Goal: Task Accomplishment & Management: Manage account settings

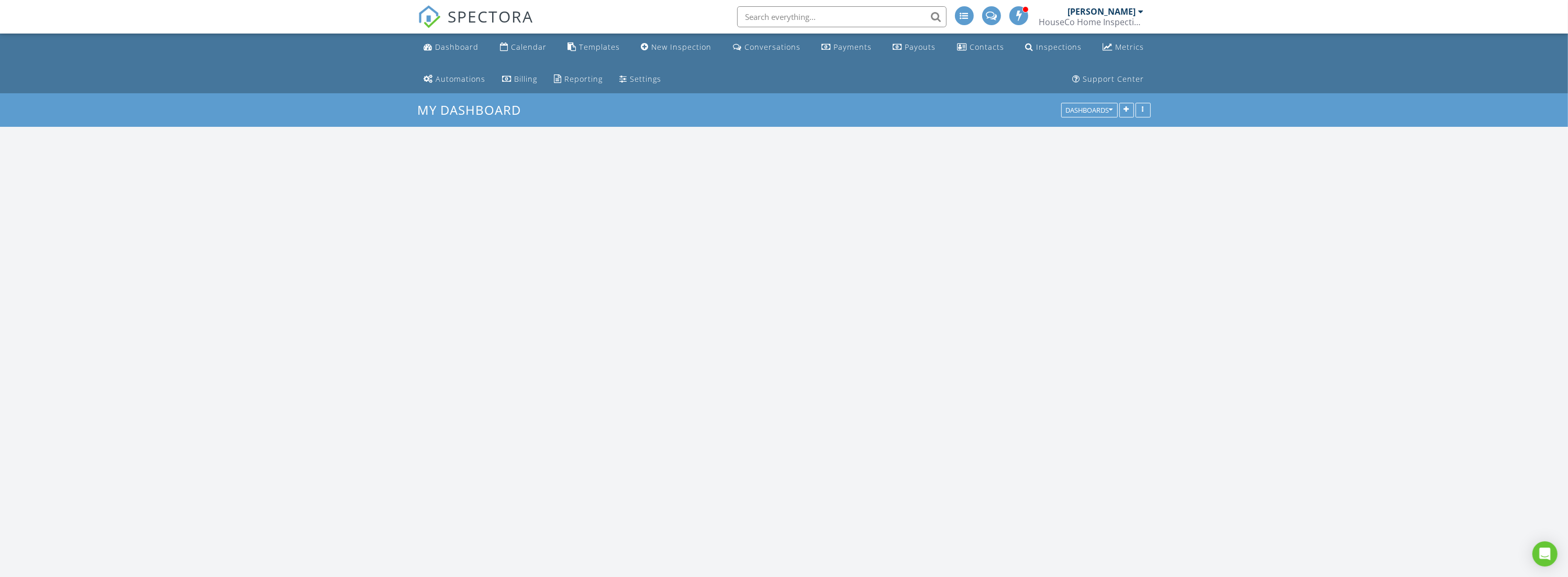
scroll to position [1494, 1586]
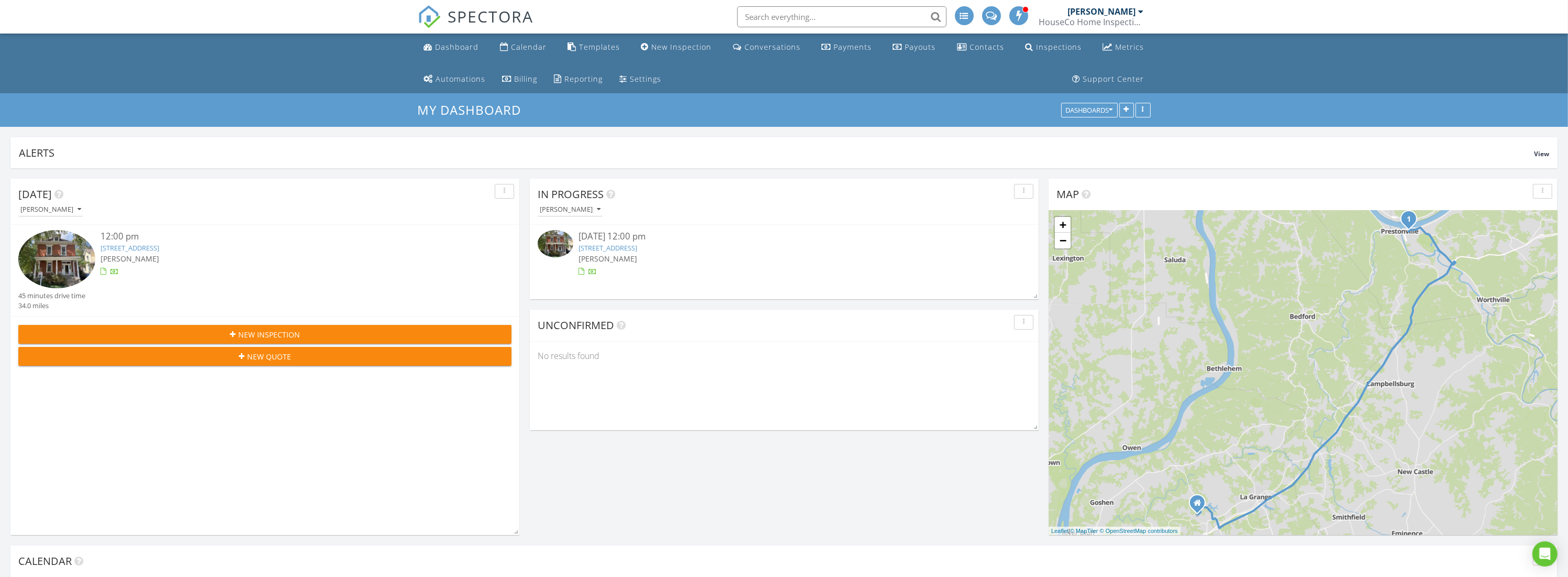
click at [362, 337] on div "New Inspection" at bounding box center [264, 334] width 476 height 11
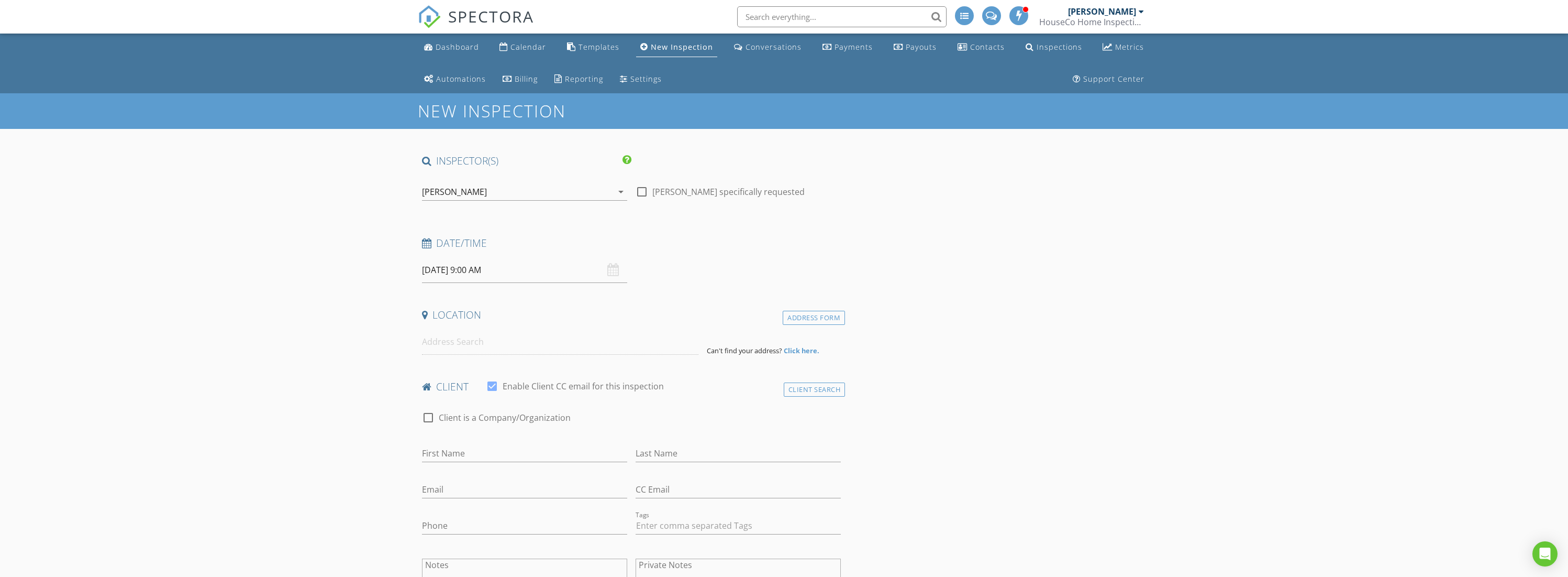
select select "7"
click at [512, 265] on input "08/28/2025 9:00 AM" at bounding box center [524, 270] width 205 height 26
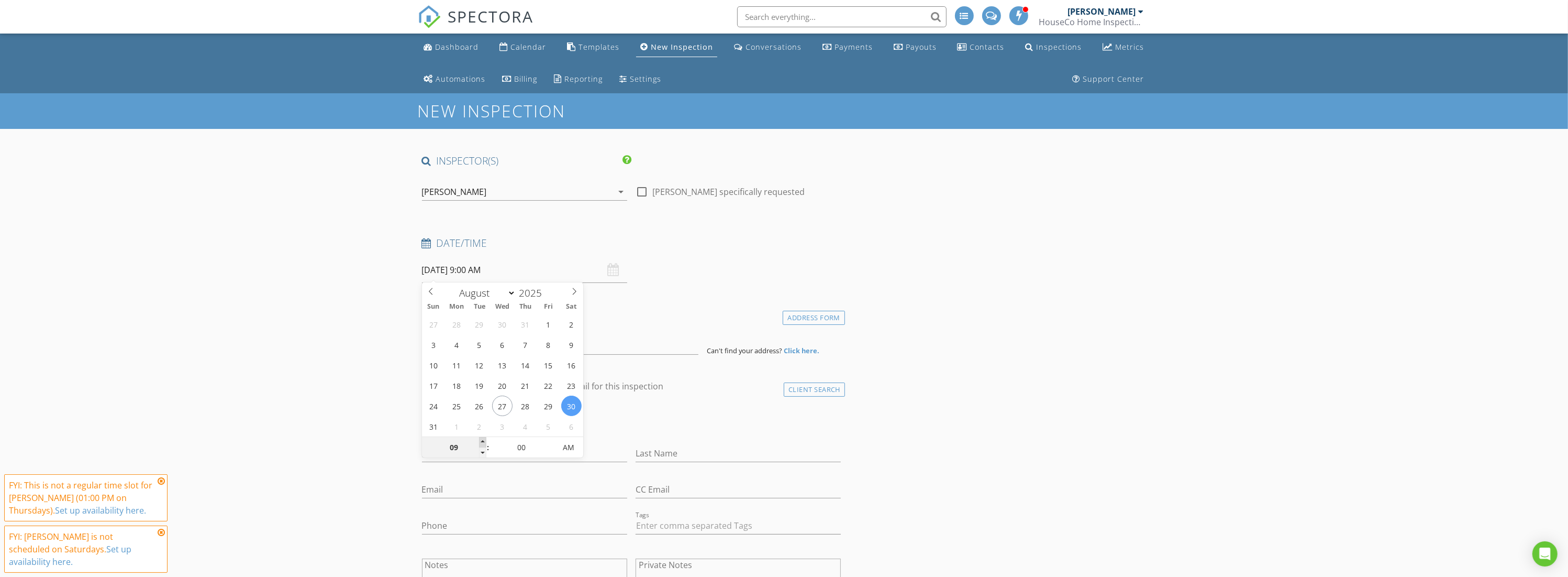
type input "08/30/2025 10:00 AM"
type input "10"
click at [481, 441] on span at bounding box center [483, 442] width 8 height 11
paste input "232 Maple Valley Road"
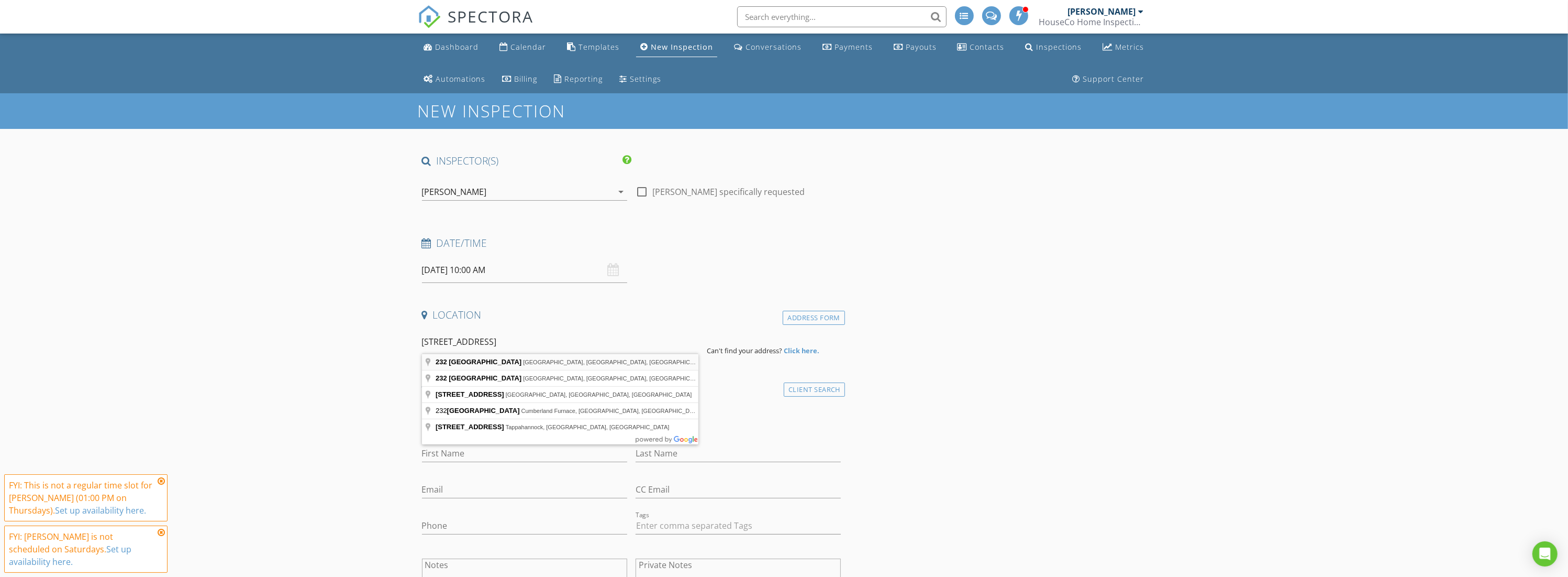
type input "232 Maple Valley Road, Louisville, KY, USA"
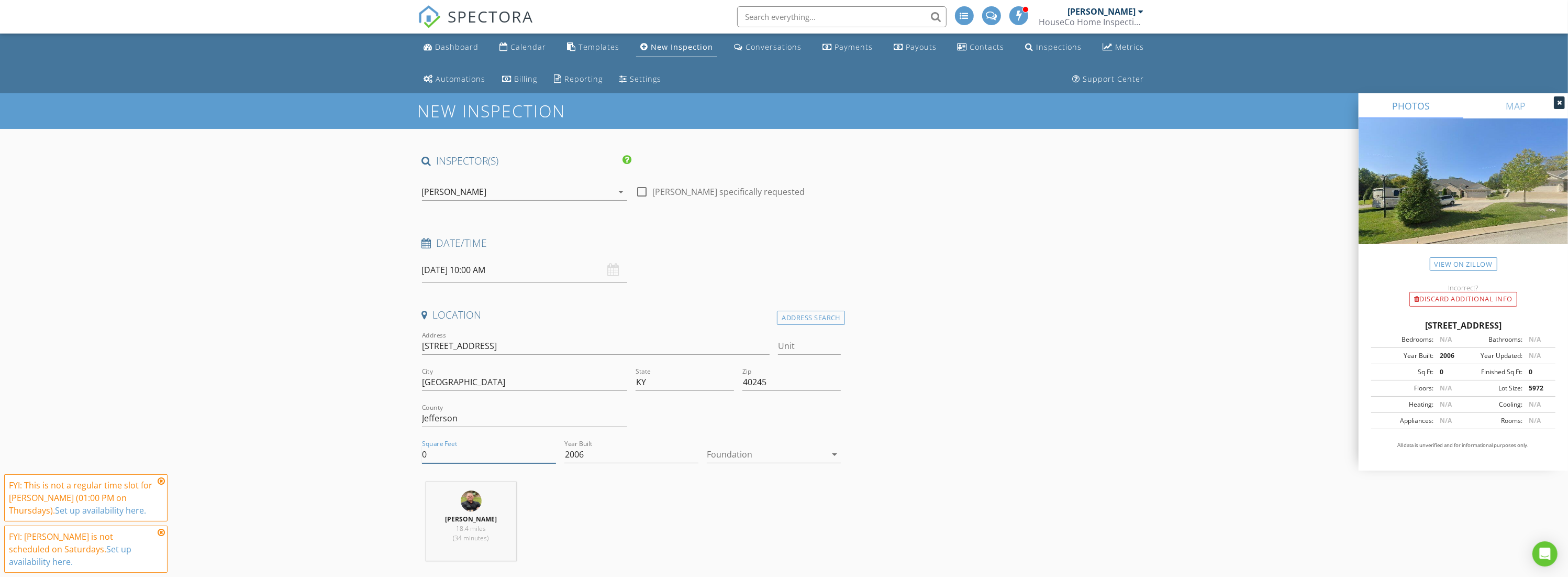
click at [446, 451] on input "0" at bounding box center [489, 454] width 134 height 17
type input "2319"
click at [760, 448] on div at bounding box center [766, 454] width 119 height 17
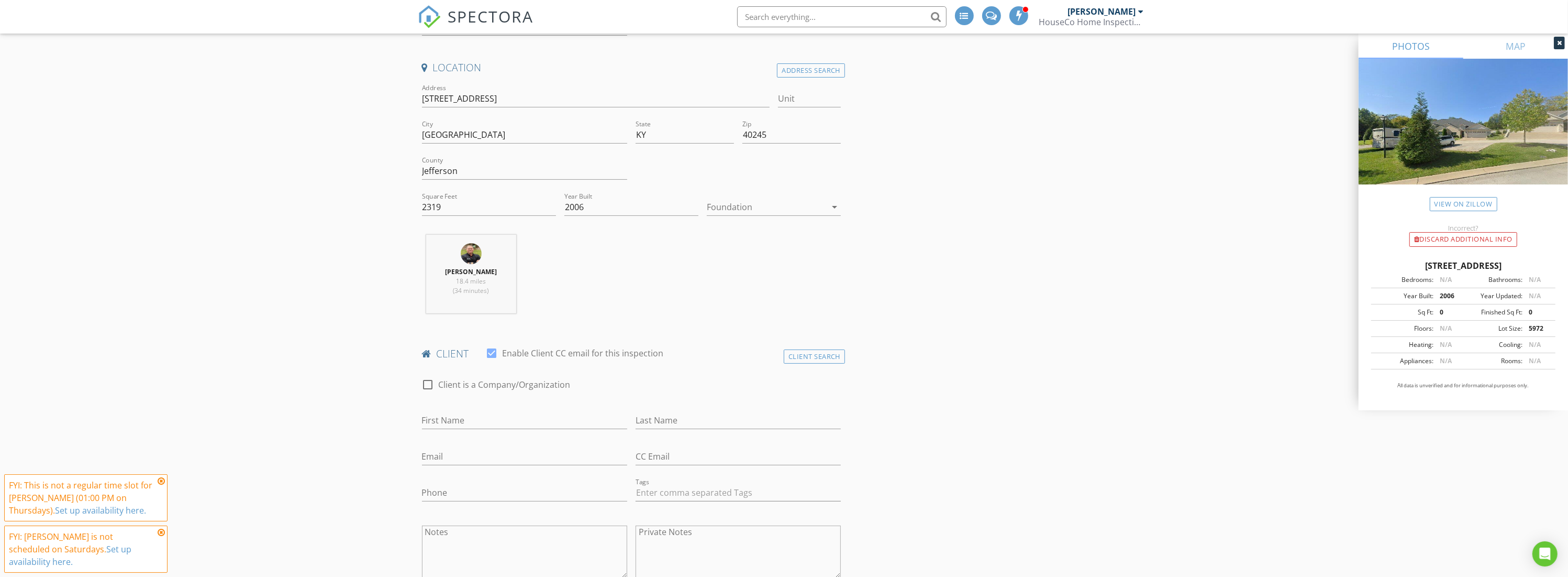
scroll to position [287, 0]
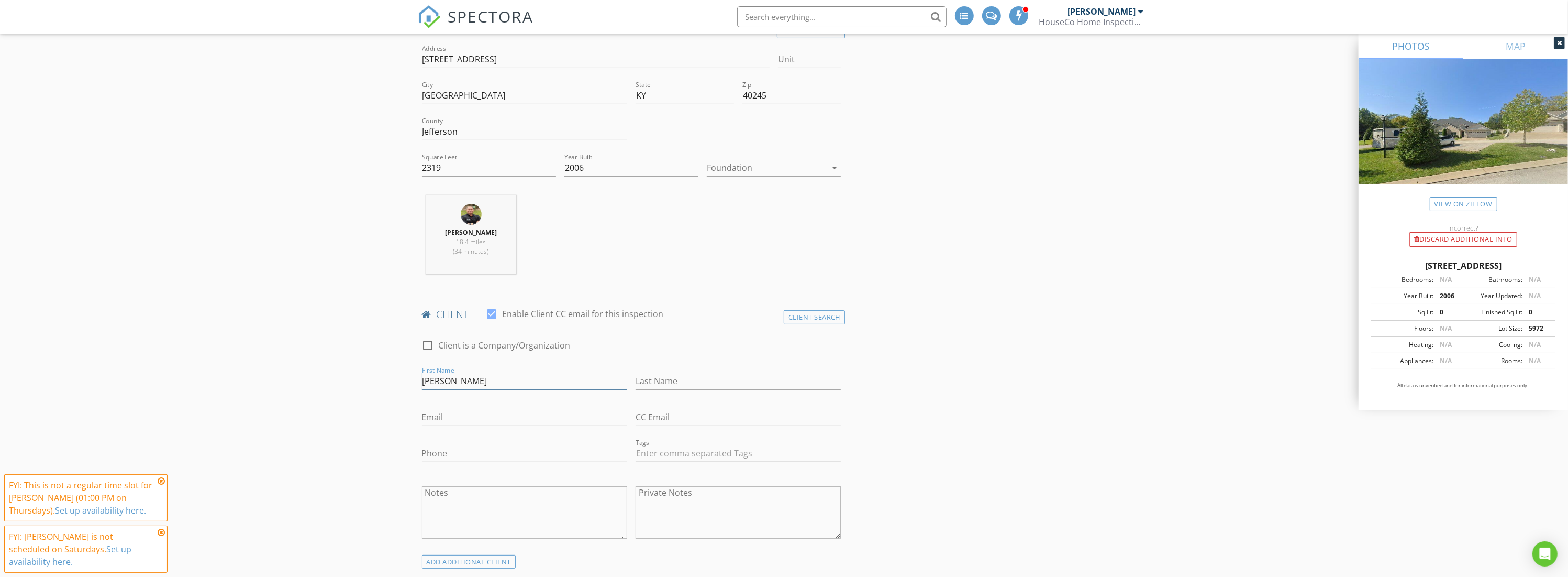
type input "Jeff"
click at [666, 378] on input "Last Name" at bounding box center [738, 381] width 205 height 17
type input "Pearce"
drag, startPoint x: 496, startPoint y: 468, endPoint x: 484, endPoint y: 456, distance: 17.0
click at [496, 468] on div at bounding box center [524, 470] width 205 height 6
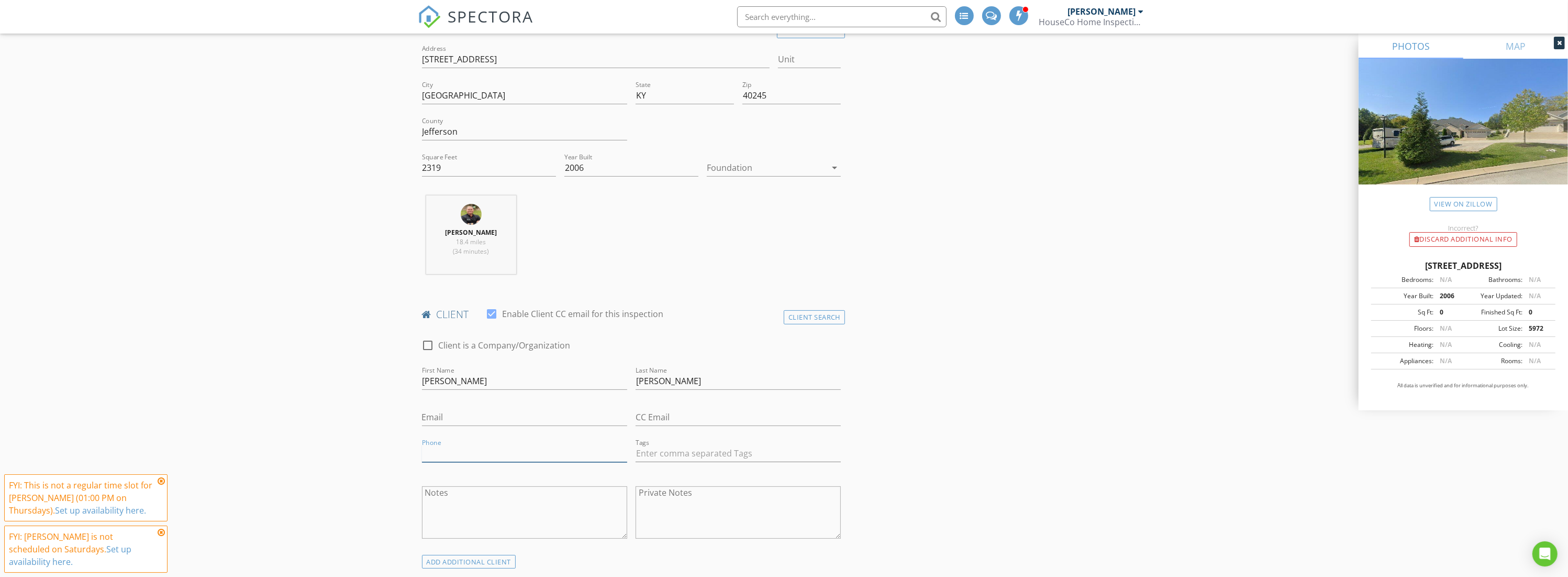
paste input "502-614-9774"
type input "502-614-9774"
paste input "[EMAIL_ADDRESS][DOMAIN_NAME]"
type input "[EMAIL_ADDRESS][DOMAIN_NAME]"
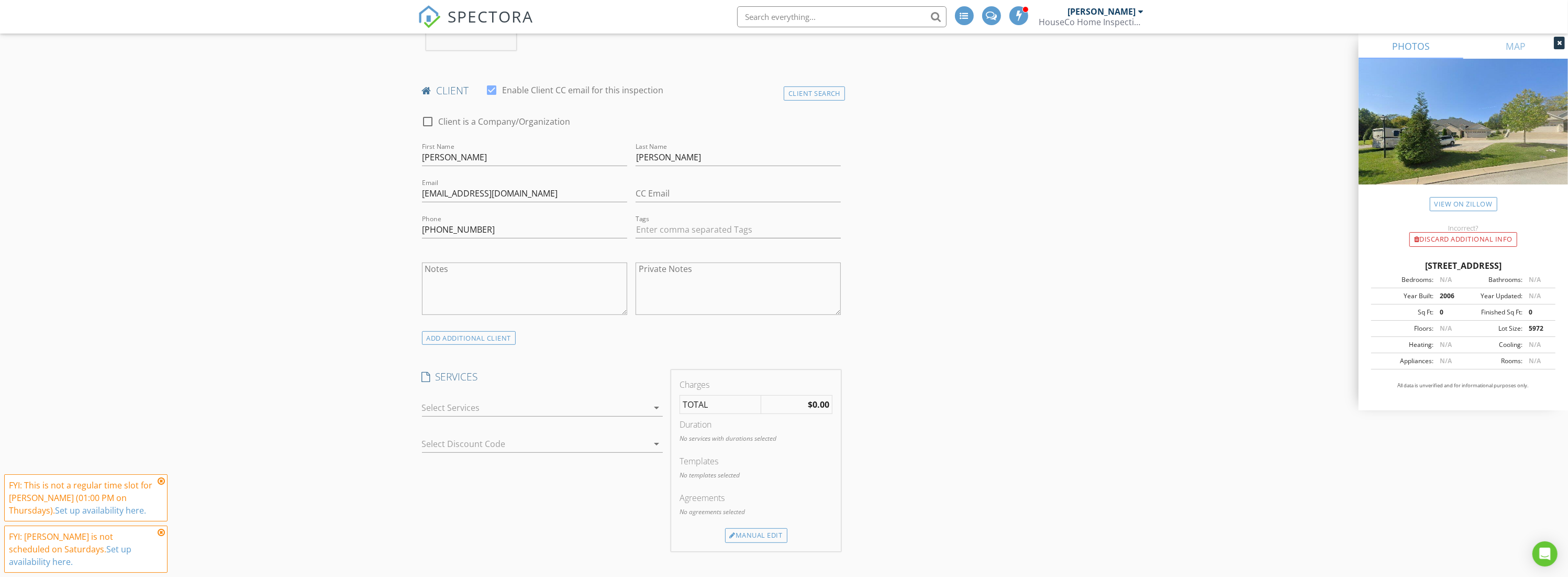
scroll to position [518, 0]
click at [538, 395] on div at bounding box center [535, 400] width 226 height 17
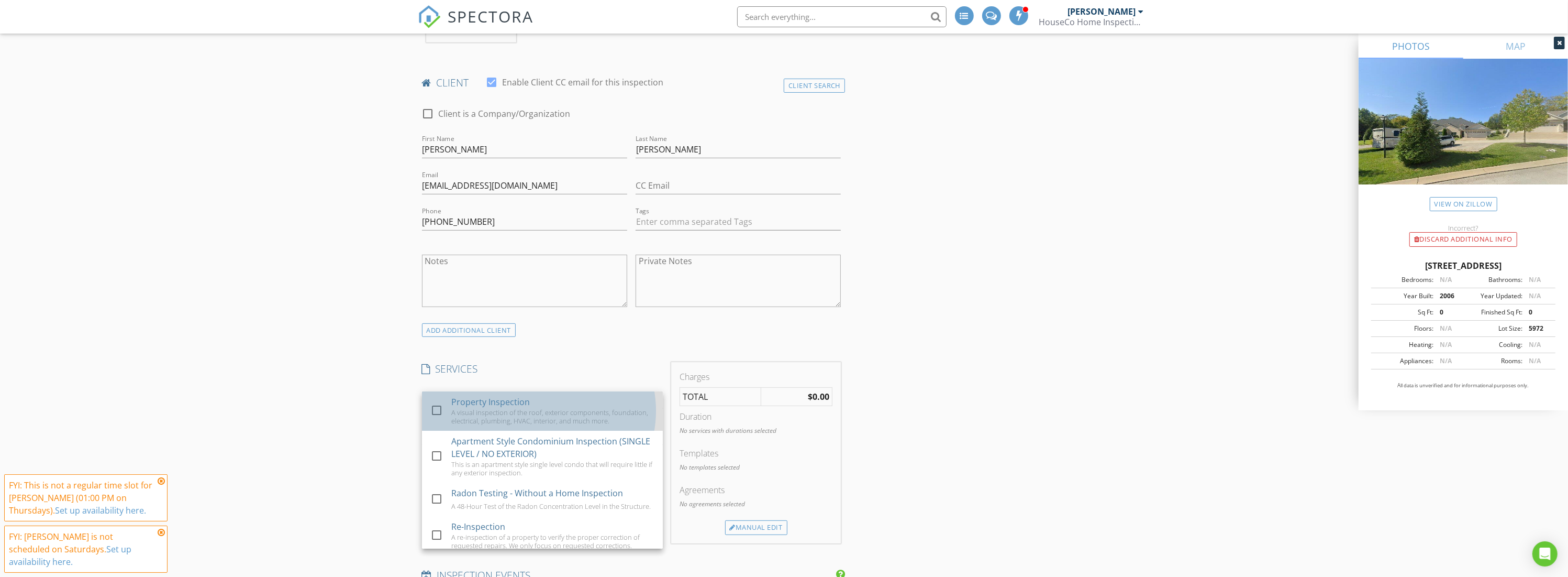
click at [538, 408] on div "A visual inspection of the roof, exterior components, foundation, electrical, p…" at bounding box center [553, 416] width 203 height 17
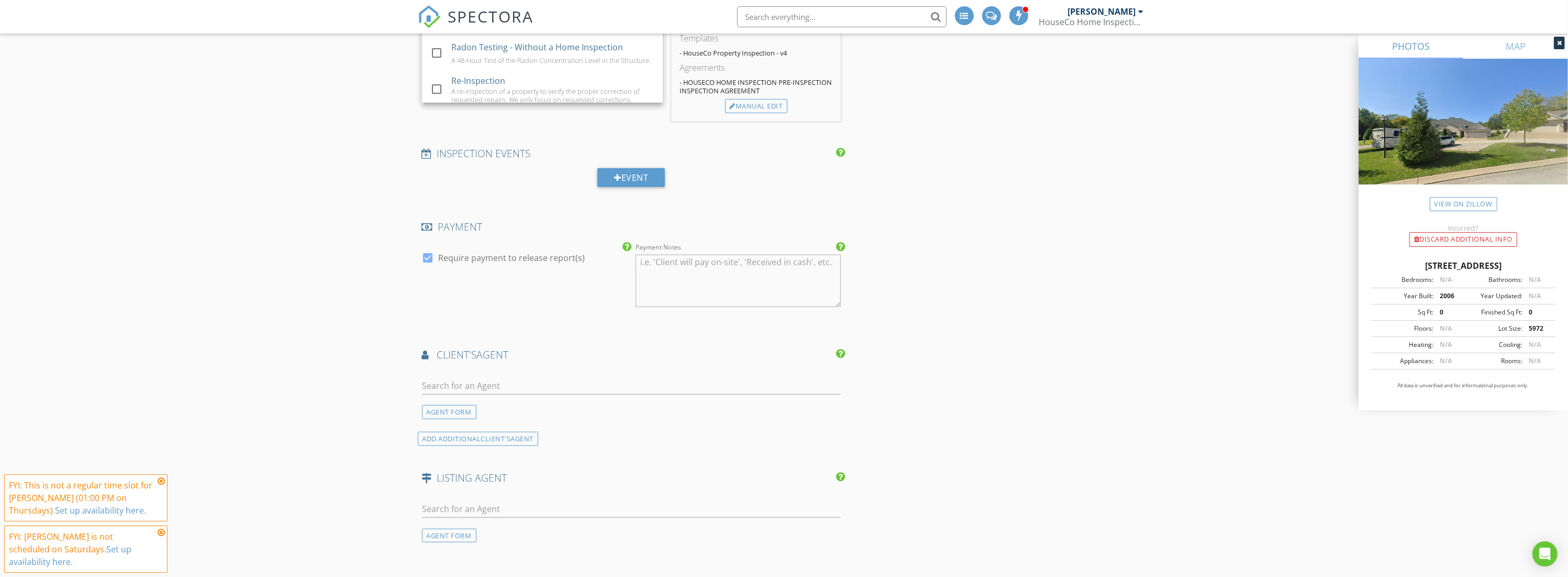
scroll to position [752, 0]
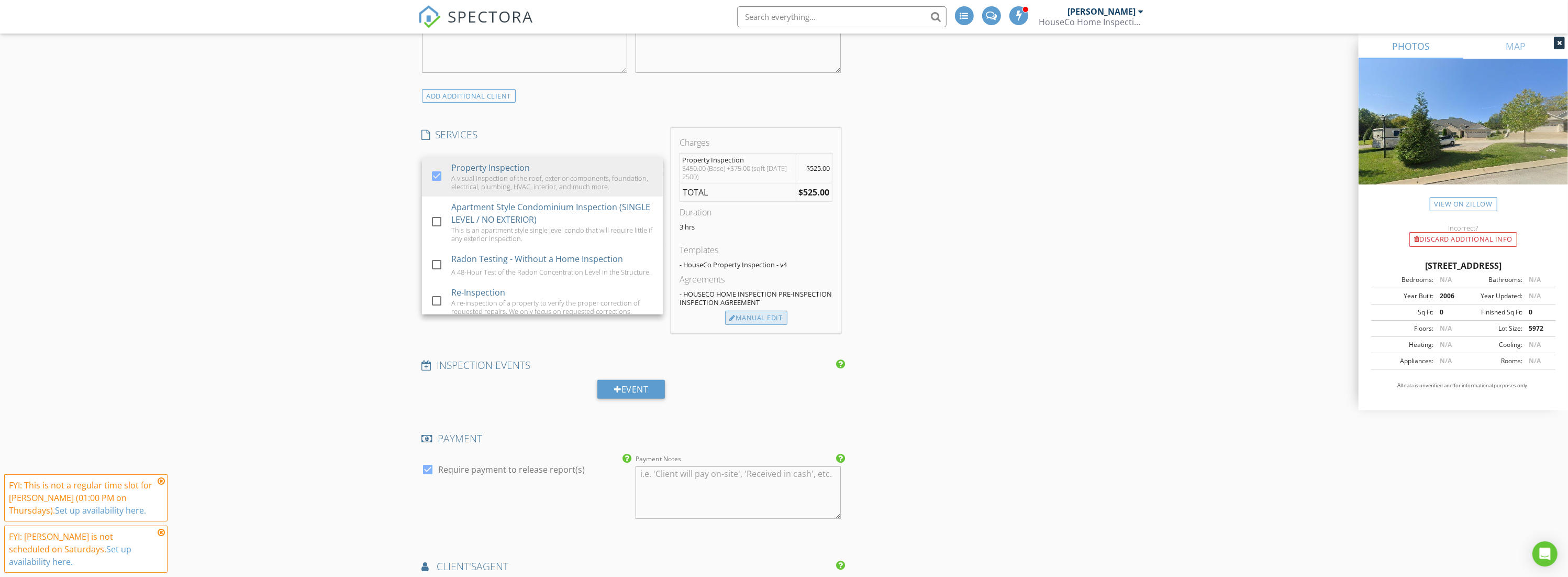
click at [767, 311] on div "Manual Edit" at bounding box center [756, 318] width 62 height 15
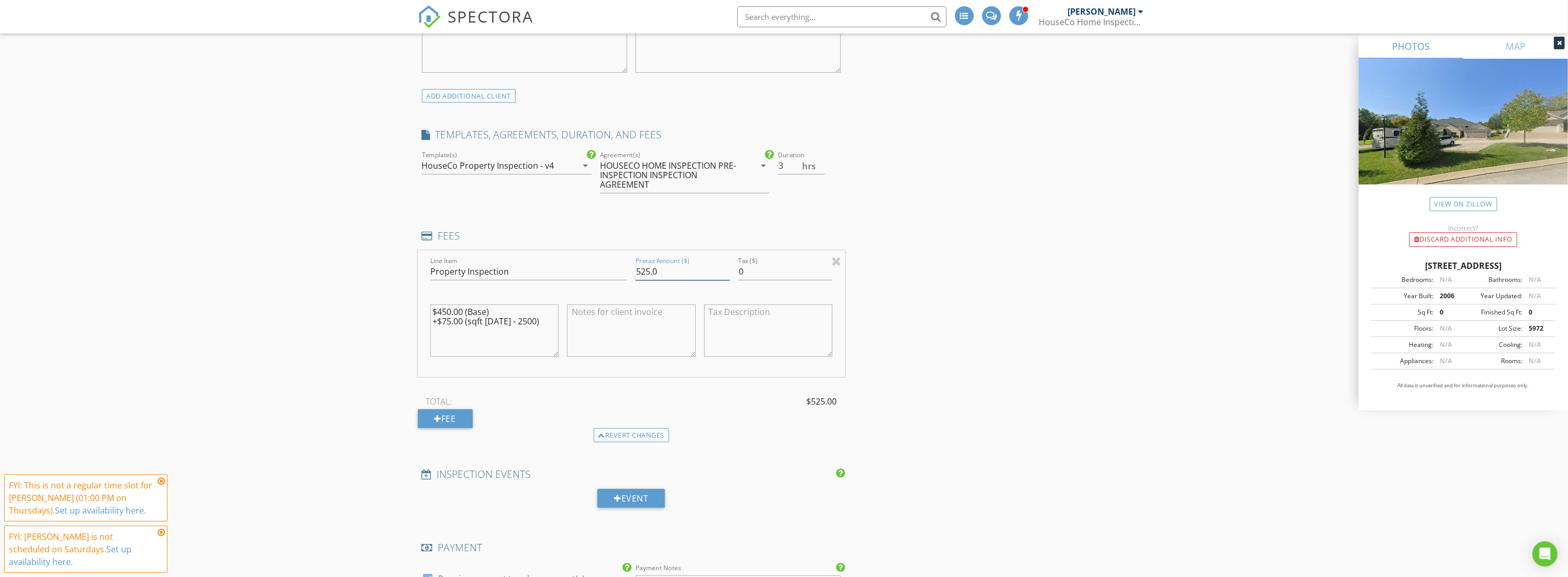
drag, startPoint x: 673, startPoint y: 270, endPoint x: 643, endPoint y: 266, distance: 30.3
click at [643, 266] on input "525.0" at bounding box center [682, 271] width 94 height 17
type input "575.00"
click at [982, 312] on div "INSPECTOR(S) check_box Darrell Holdcroft PRIMARY Darrell Holdcroft arrow_drop_d…" at bounding box center [784, 489] width 733 height 2176
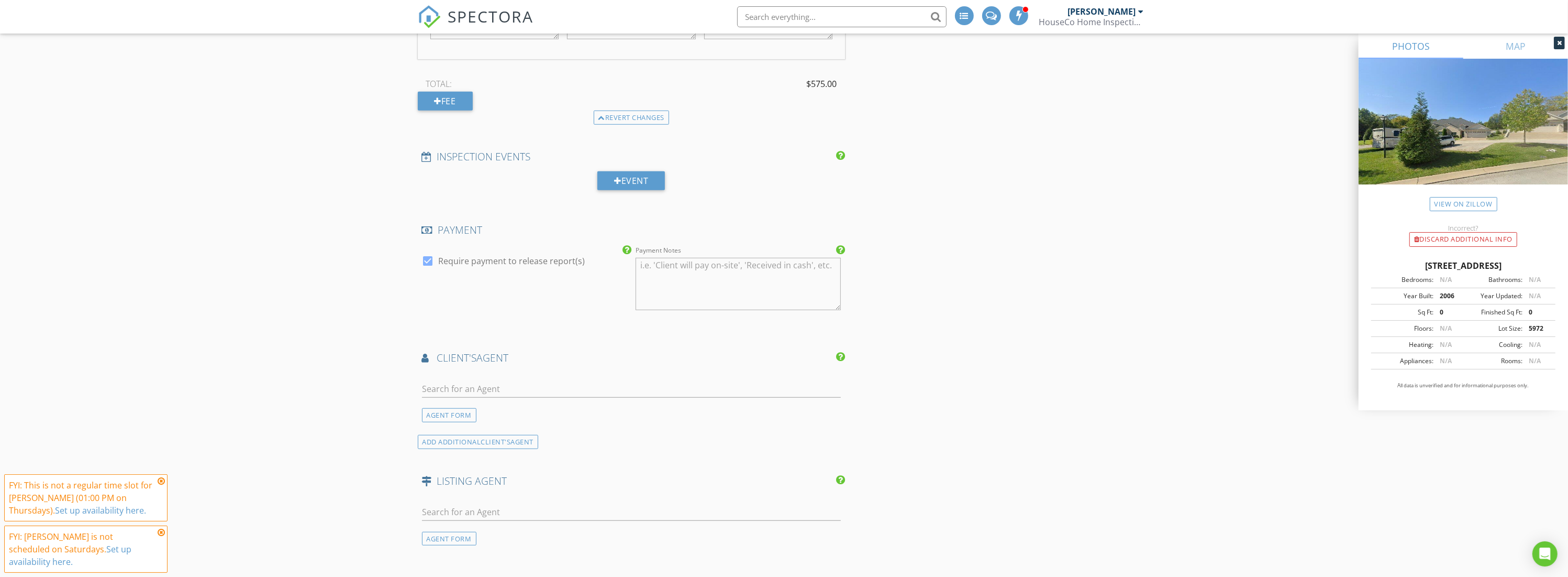
scroll to position [1102, 0]
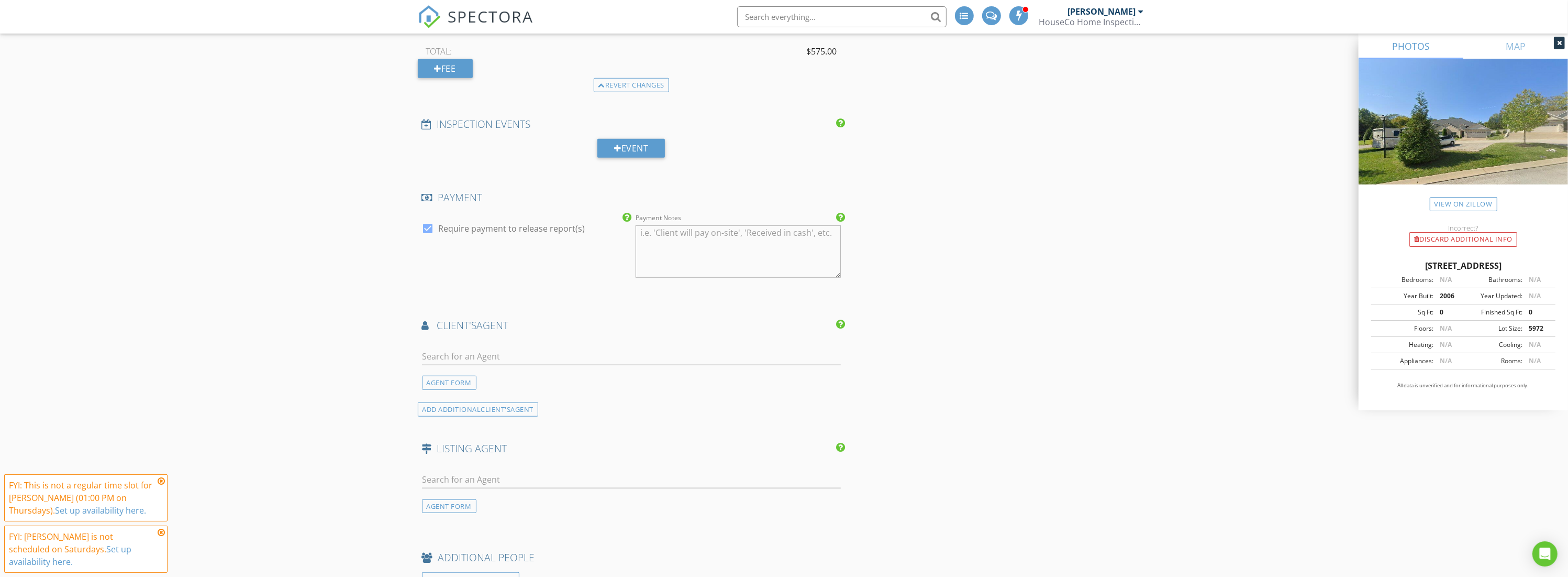
click at [620, 342] on div at bounding box center [632, 359] width 420 height 34
click at [606, 352] on input "text" at bounding box center [632, 356] width 420 height 17
type input "[PERSON_NAME]"
click at [575, 371] on li "Mariam Applegate Aspire Real Estate Group" at bounding box center [632, 379] width 418 height 29
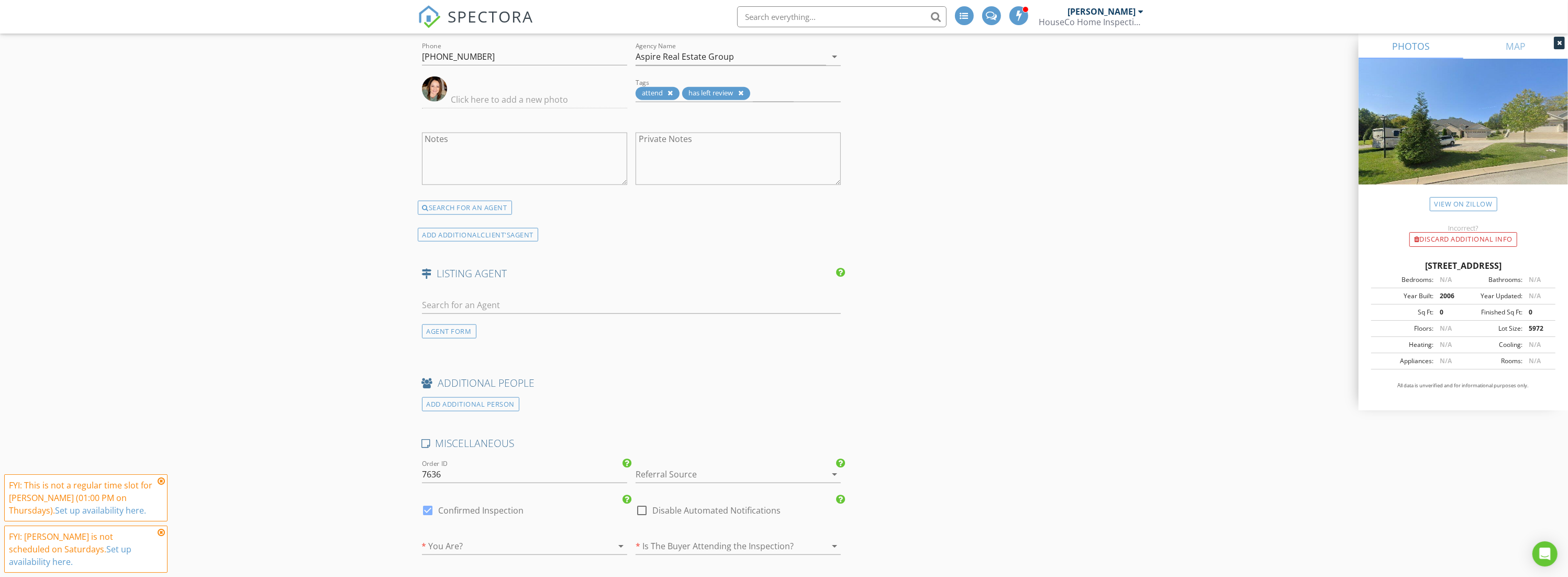
scroll to position [1562, 0]
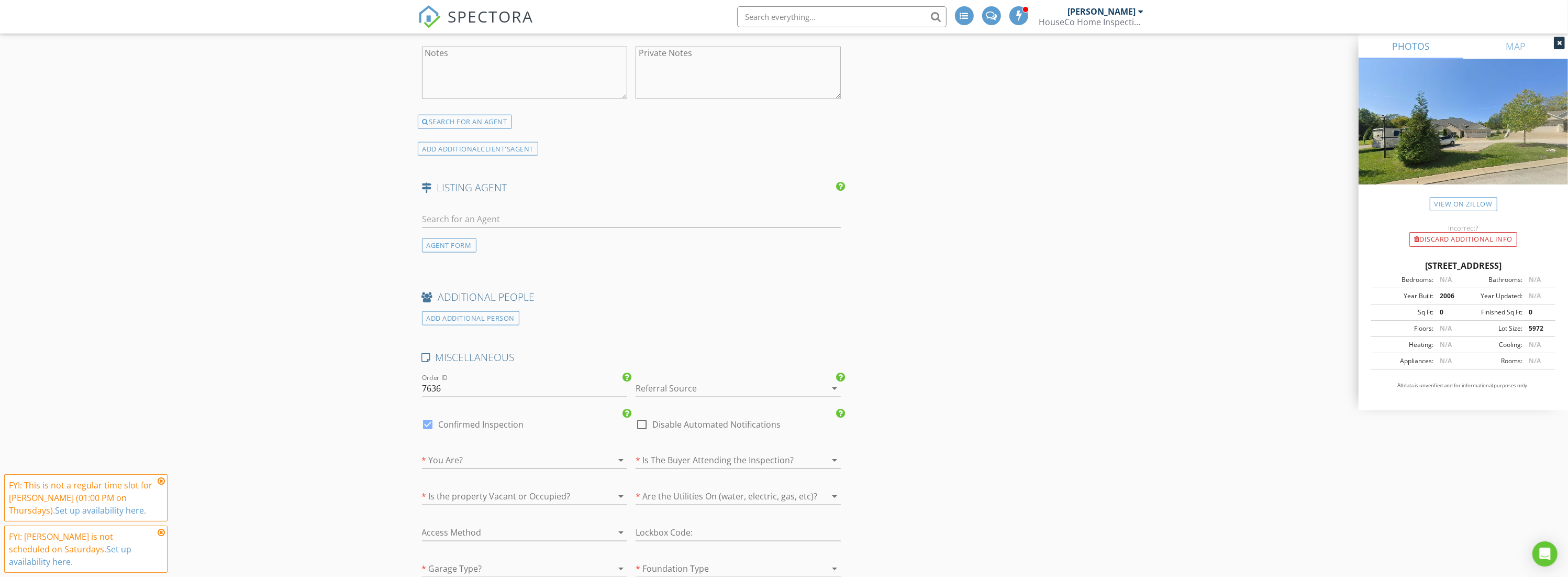
click at [743, 380] on div at bounding box center [723, 388] width 176 height 17
click at [734, 404] on div "Realtor" at bounding box center [738, 408] width 189 height 13
click at [566, 435] on div "MISCELLANEOUS Order ID 7636 Referral Source Realtor clear arrow_drop_down check…" at bounding box center [632, 546] width 428 height 391
click at [523, 459] on div at bounding box center [510, 460] width 176 height 17
click at [529, 472] on div "The Buyers Agent" at bounding box center [524, 480] width 189 height 25
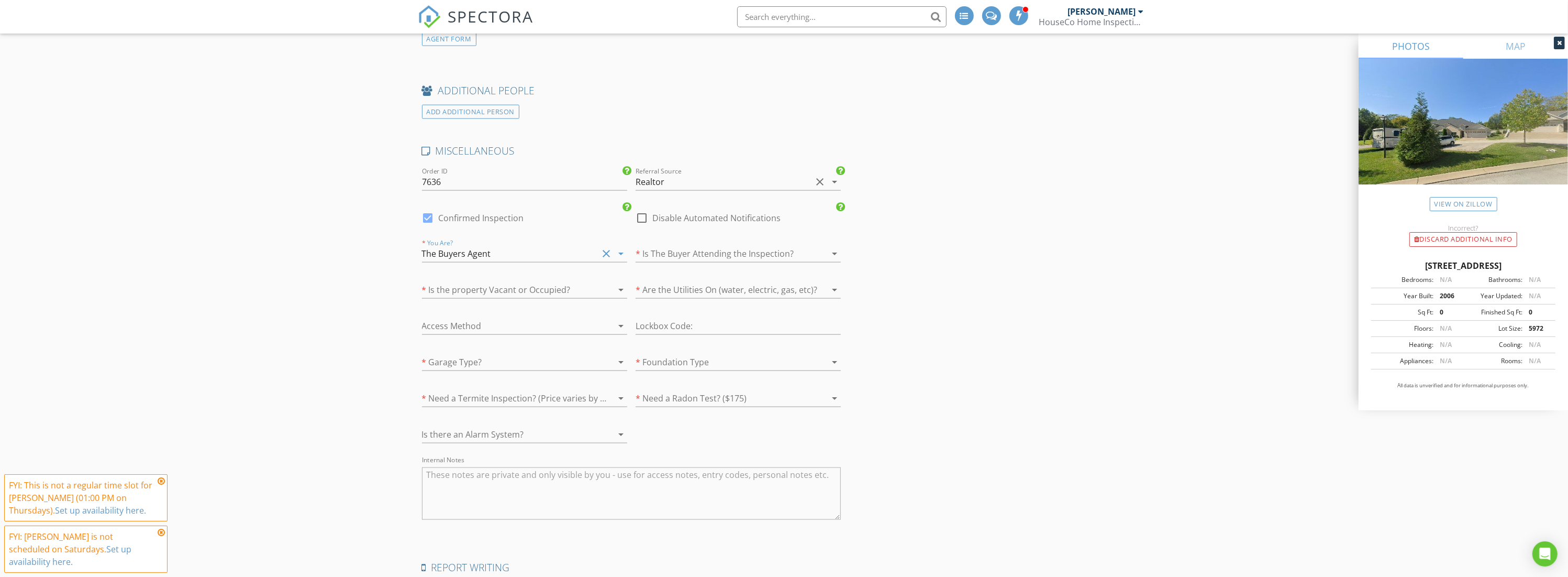
scroll to position [1842, 0]
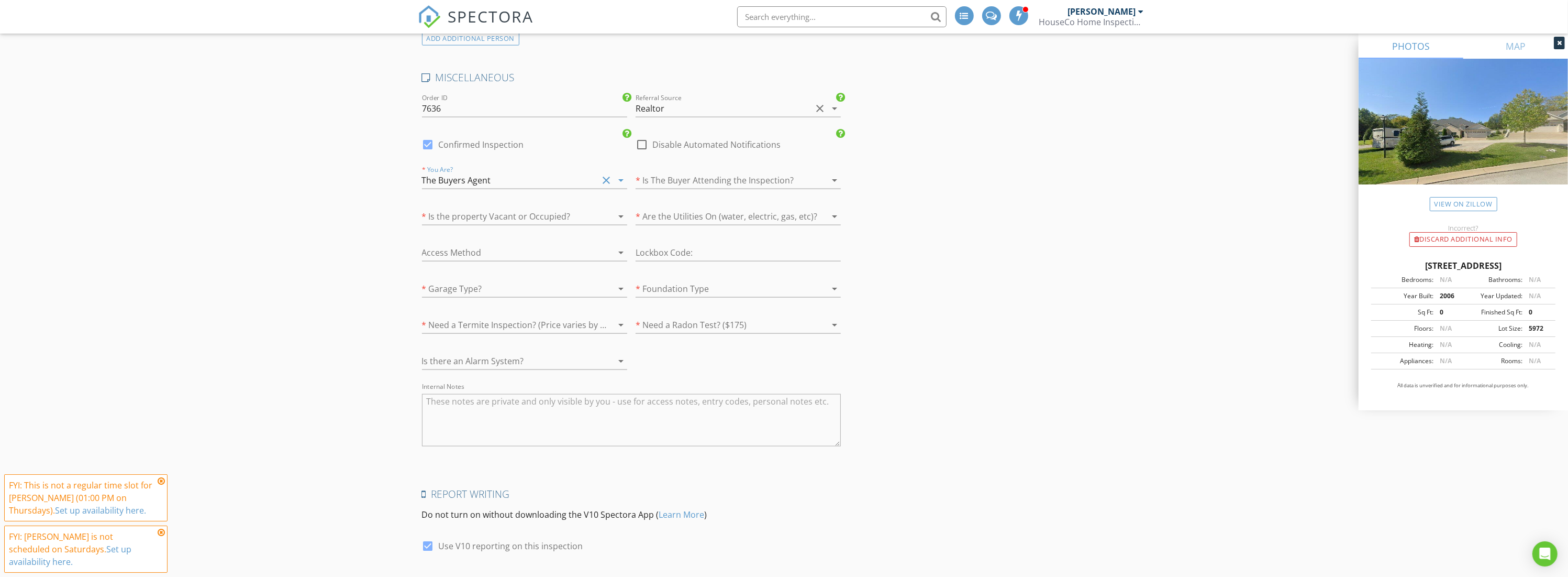
click at [512, 208] on div at bounding box center [510, 216] width 176 height 17
click at [563, 280] on div at bounding box center [510, 288] width 176 height 17
click at [550, 303] on div "Attached" at bounding box center [524, 309] width 189 height 13
click at [700, 280] on div at bounding box center [723, 288] width 176 height 17
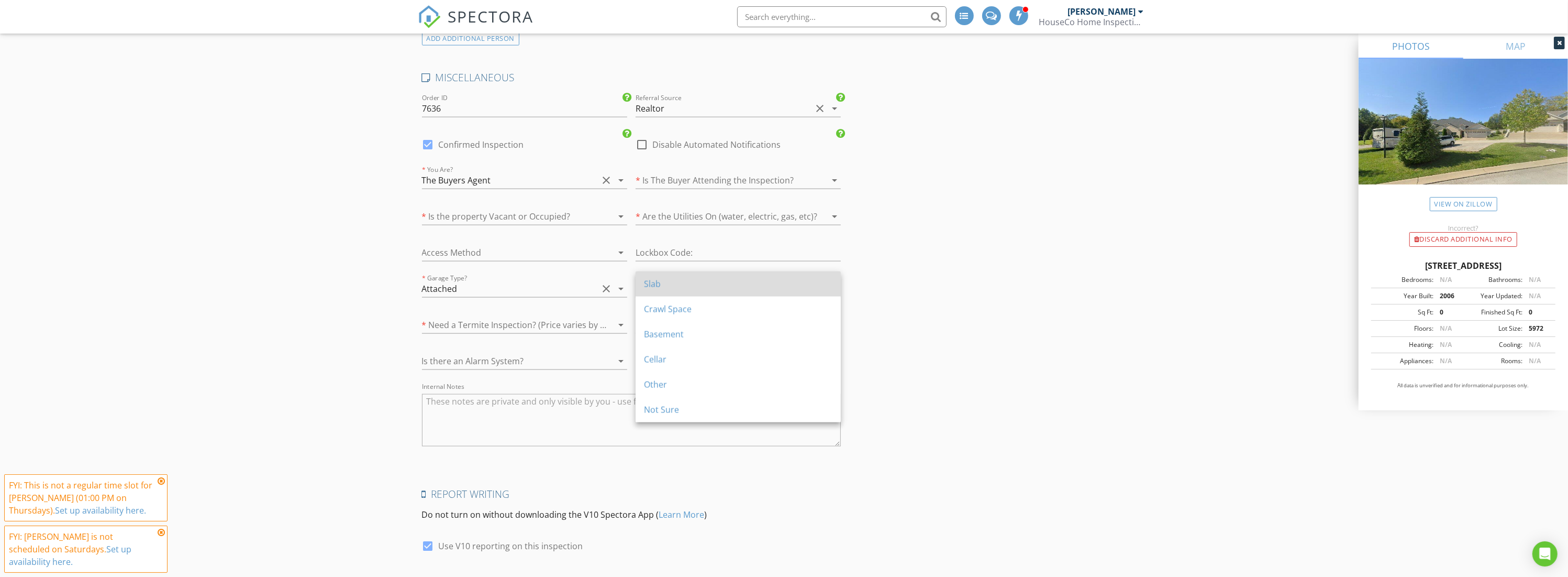
click at [699, 290] on div "Slab" at bounding box center [738, 284] width 189 height 25
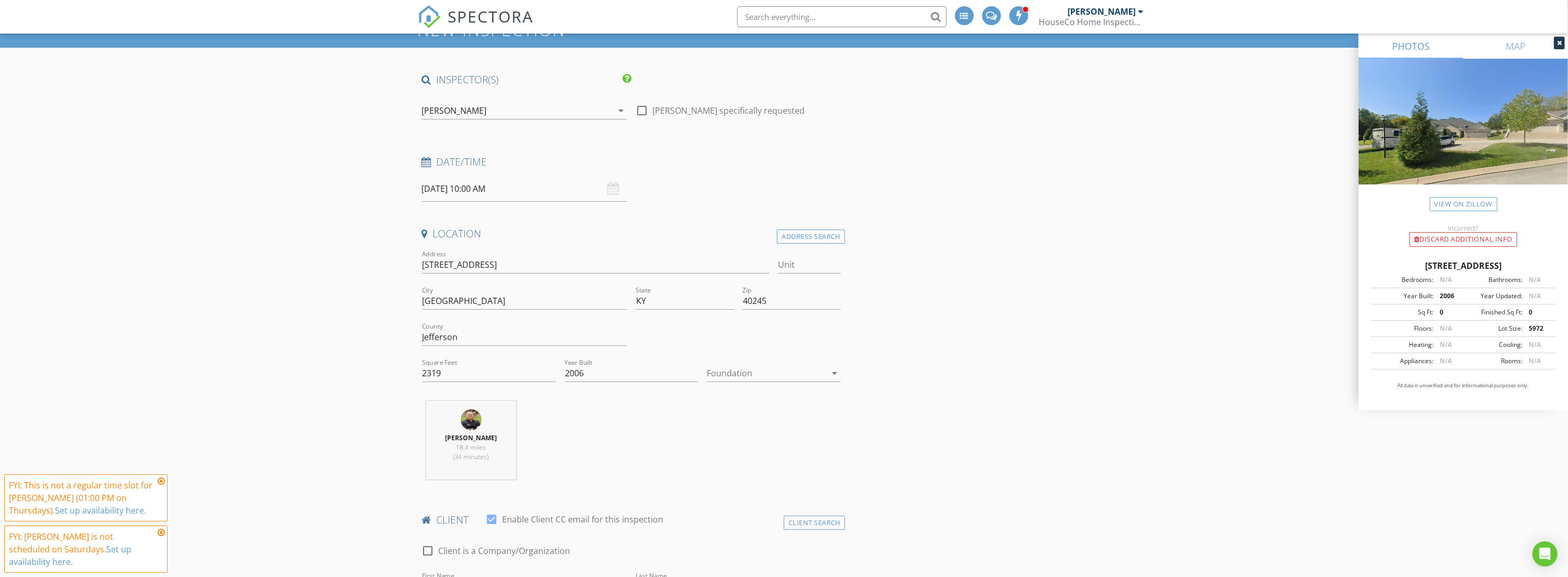
scroll to position [88, 0]
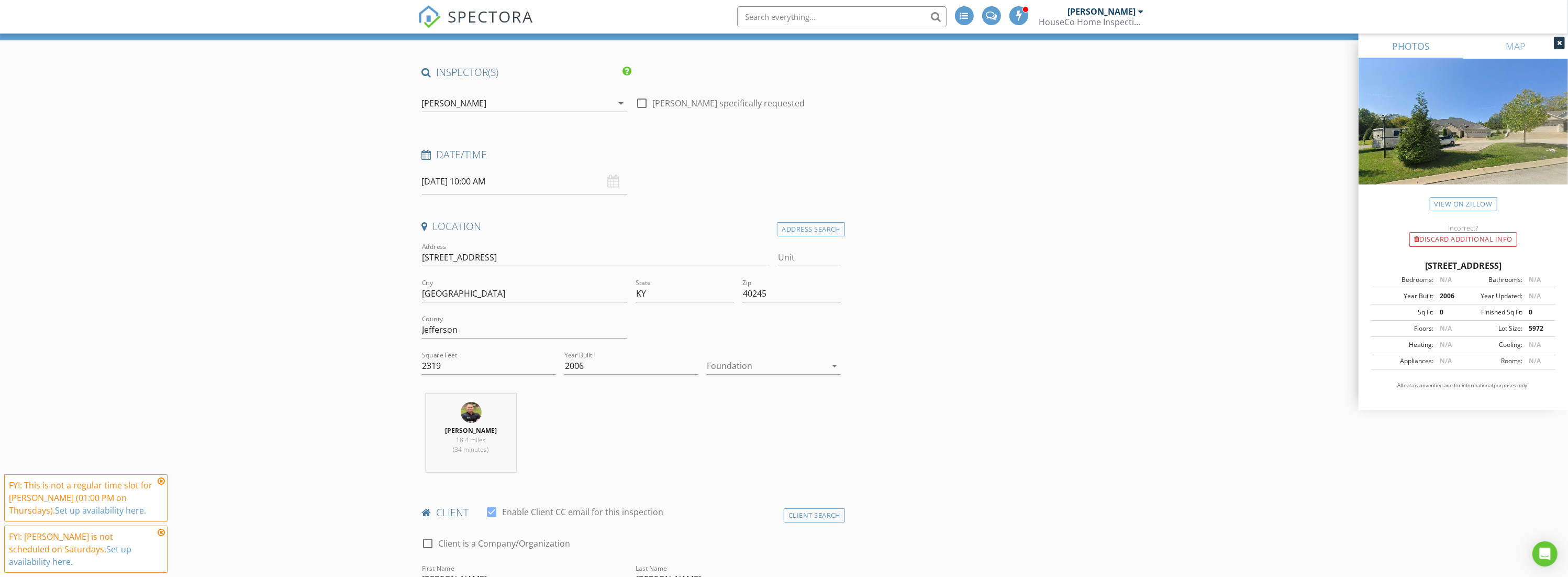
click at [780, 358] on div at bounding box center [766, 366] width 119 height 17
click at [774, 408] on div "Slab" at bounding box center [774, 418] width 117 height 25
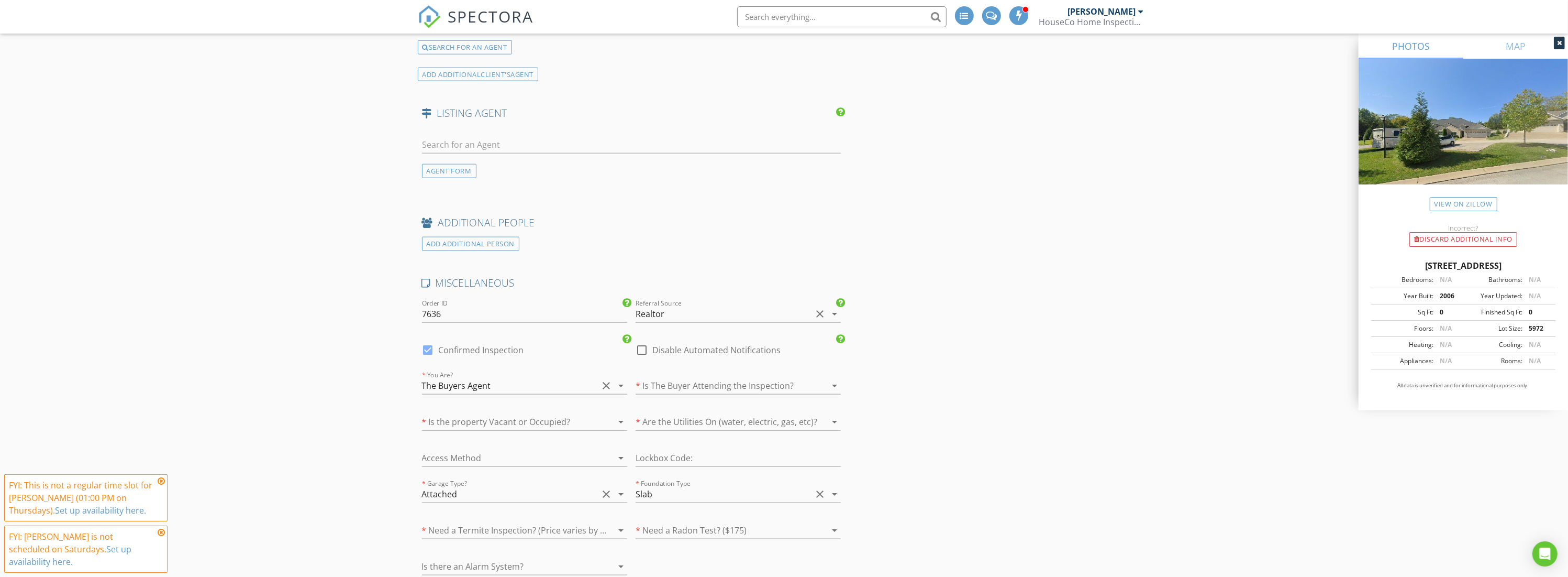
scroll to position [165, 0]
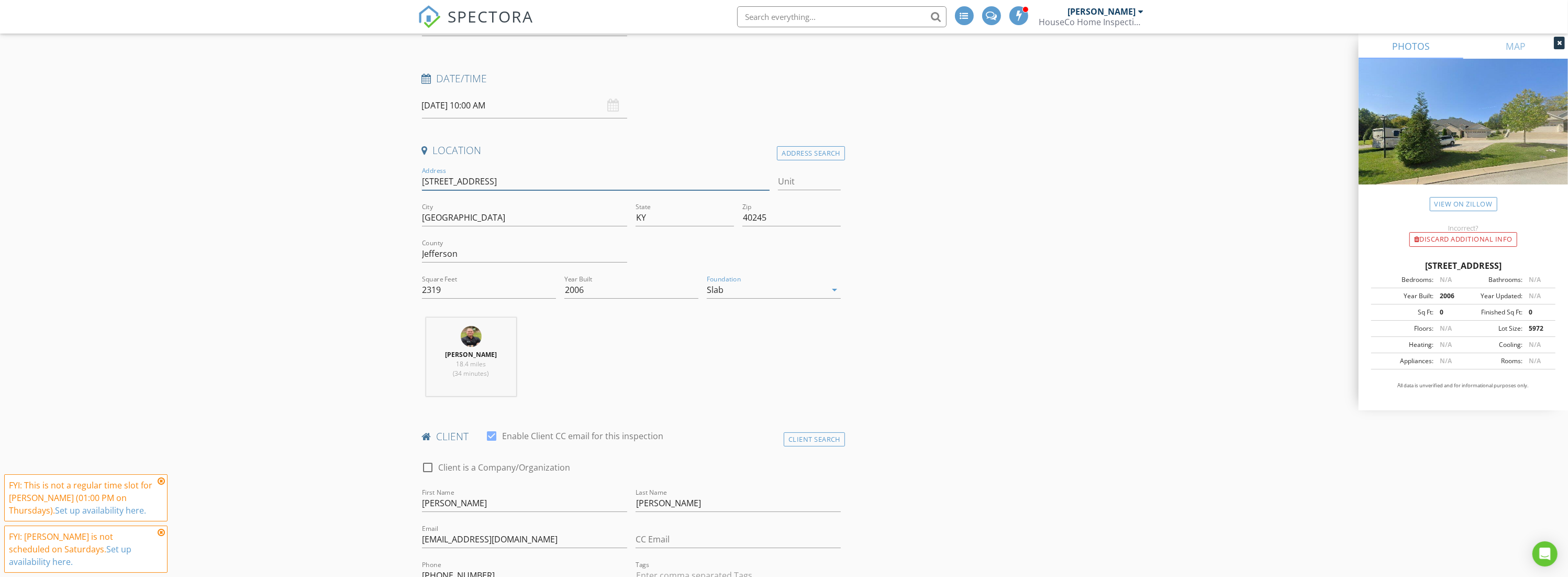
drag, startPoint x: 884, startPoint y: 576, endPoint x: 502, endPoint y: 177, distance: 552.4
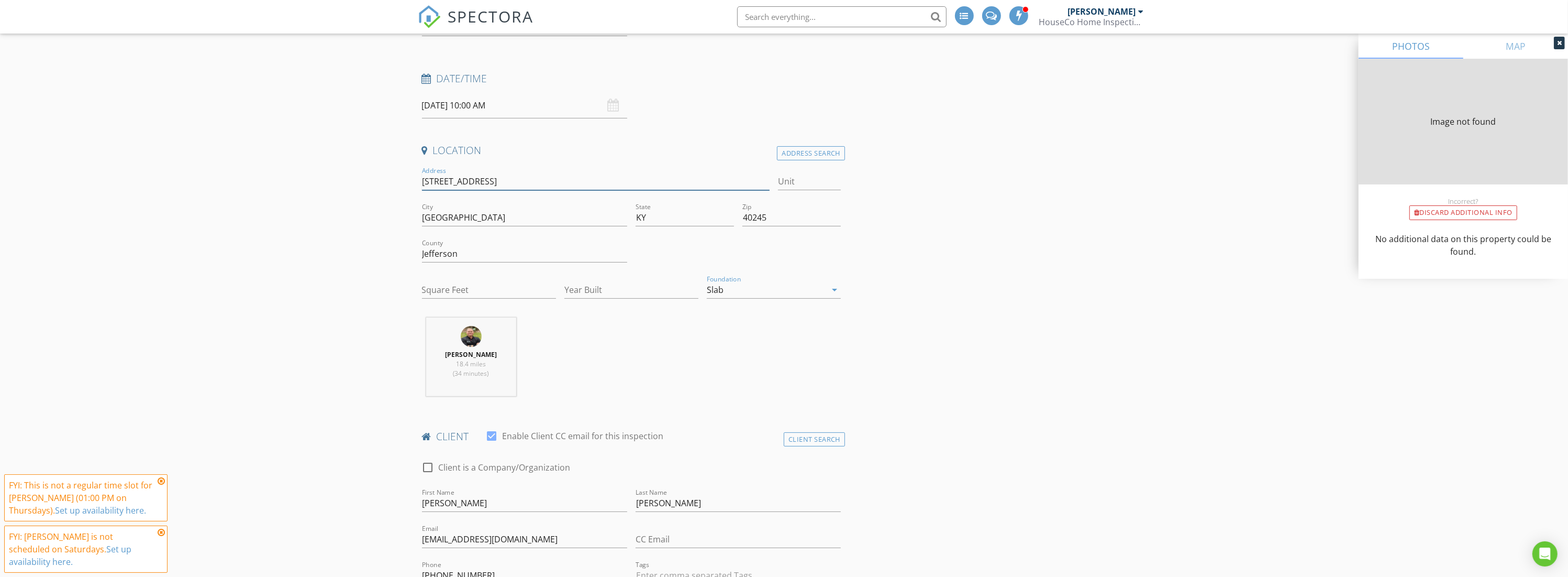
type input "0"
type input "2006"
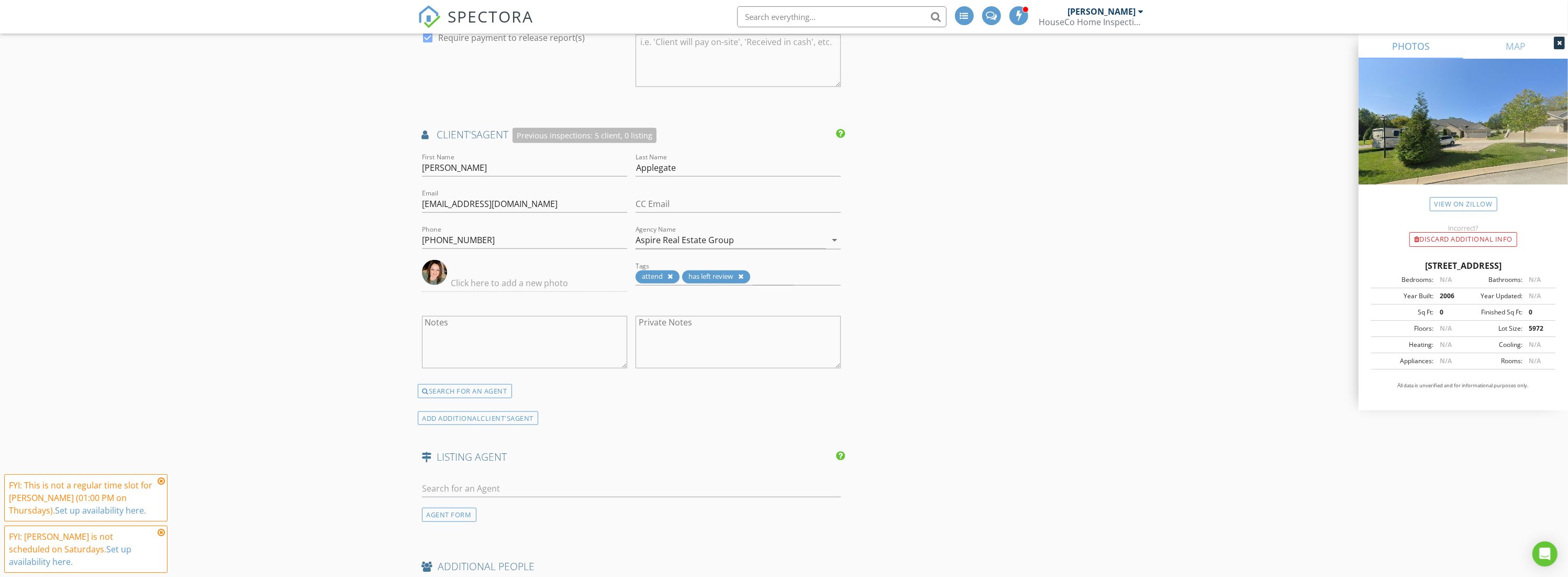
scroll to position [1423, 0]
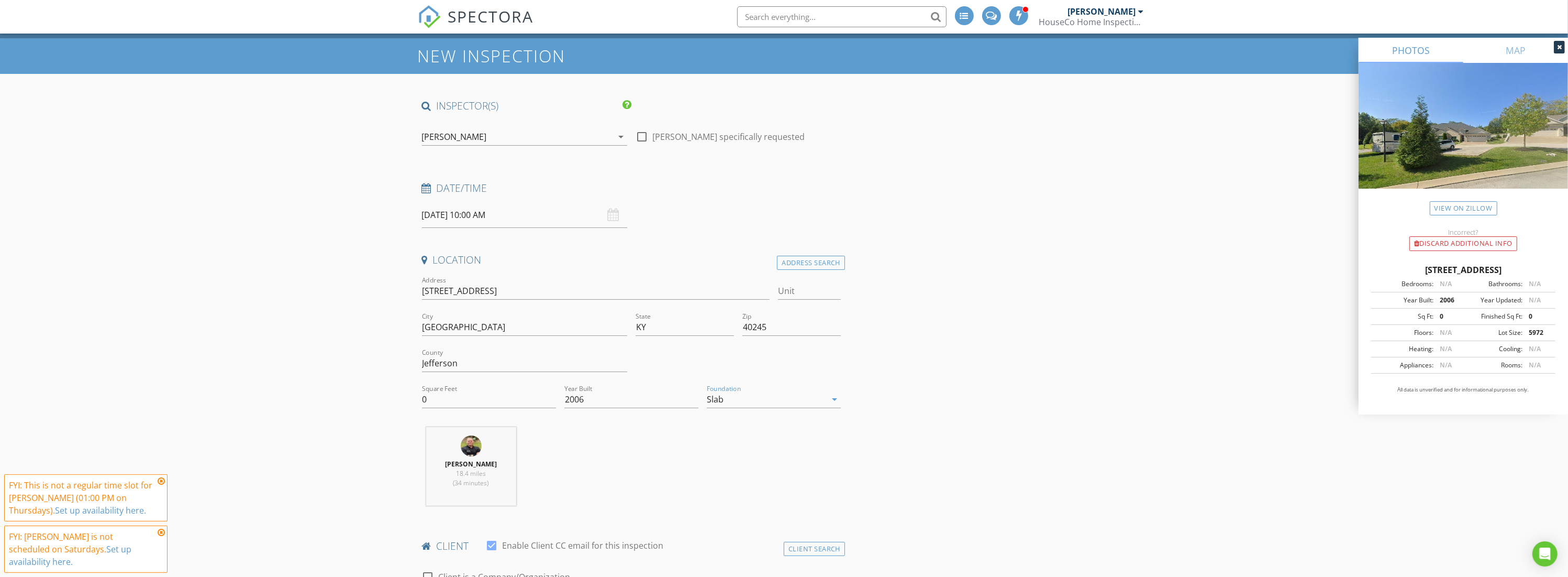
click at [502, 343] on div at bounding box center [524, 343] width 205 height 6
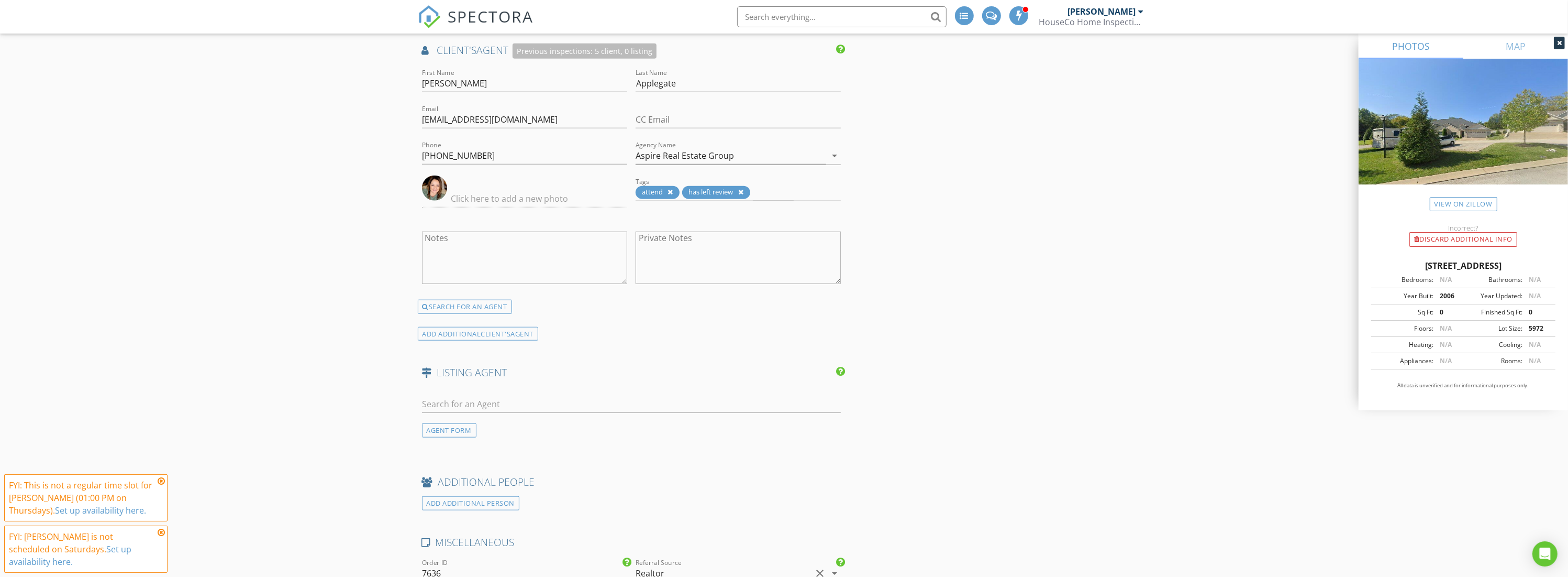
scroll to position [1451, 0]
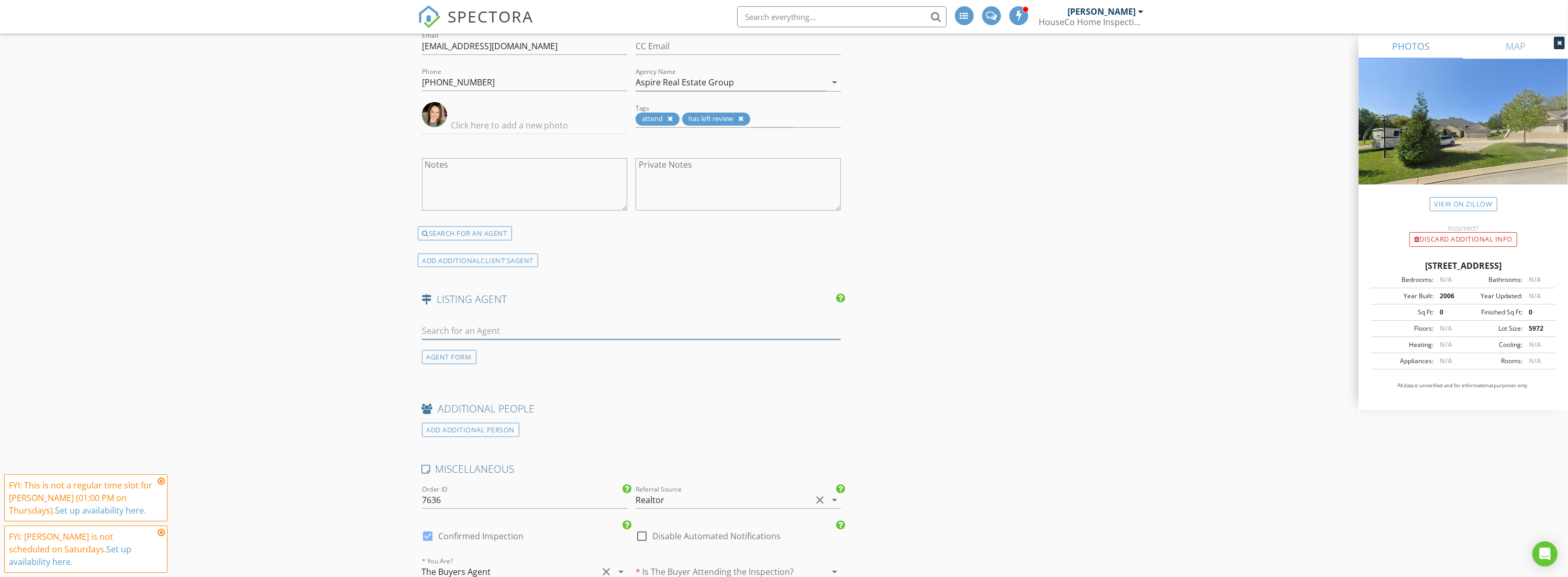
click at [471, 322] on input "text" at bounding box center [632, 330] width 420 height 17
paste input "[PERSON_NAME]"
type input "[PERSON_NAME]"
click at [503, 343] on div "[PERSON_NAME]" at bounding box center [519, 350] width 135 height 13
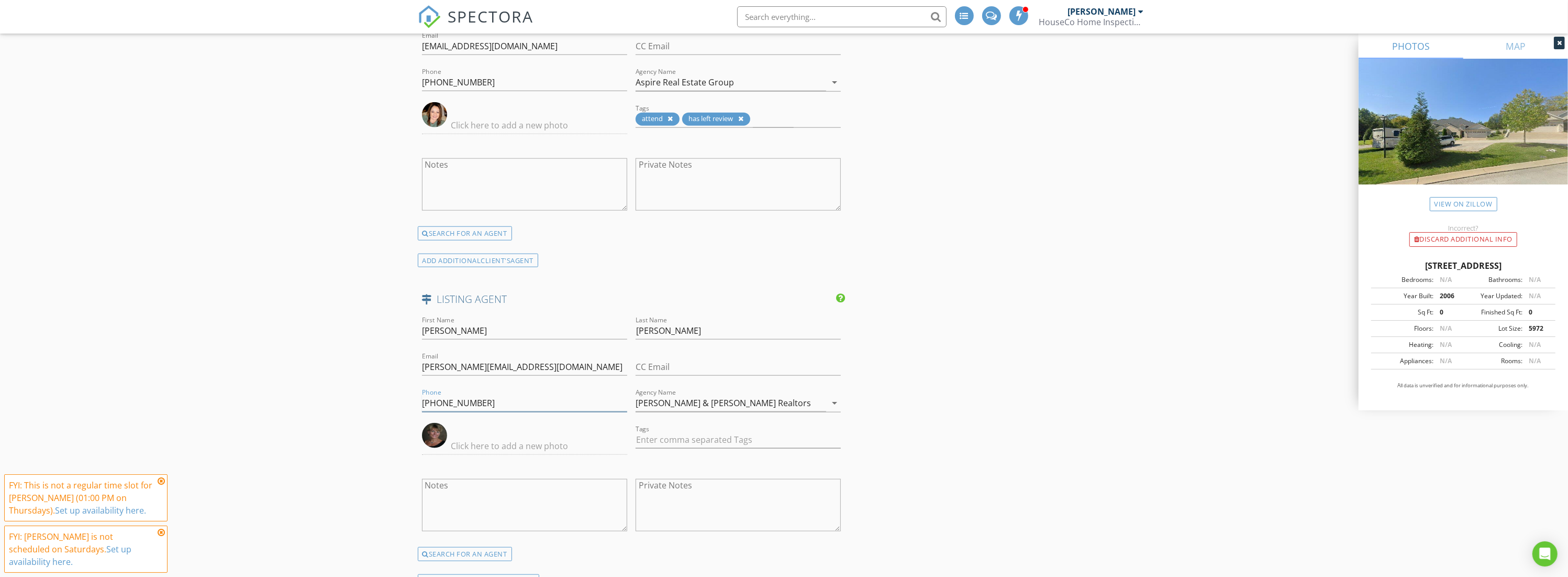
paste input "94-0822"
type input "[PHONE_NUMBER]"
click at [546, 359] on input "[PERSON_NAME][EMAIL_ADDRESS][DOMAIN_NAME]" at bounding box center [524, 367] width 205 height 17
drag, startPoint x: 789, startPoint y: 393, endPoint x: 573, endPoint y: 377, distance: 216.6
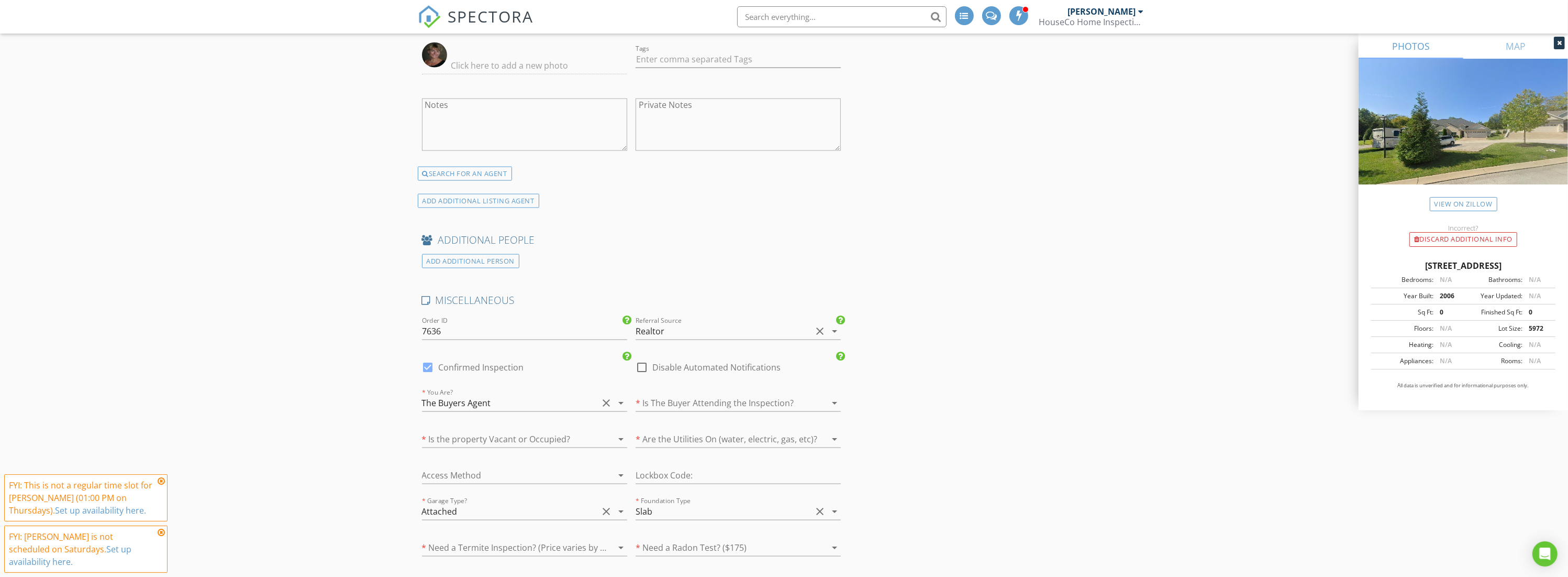
scroll to position [1904, 0]
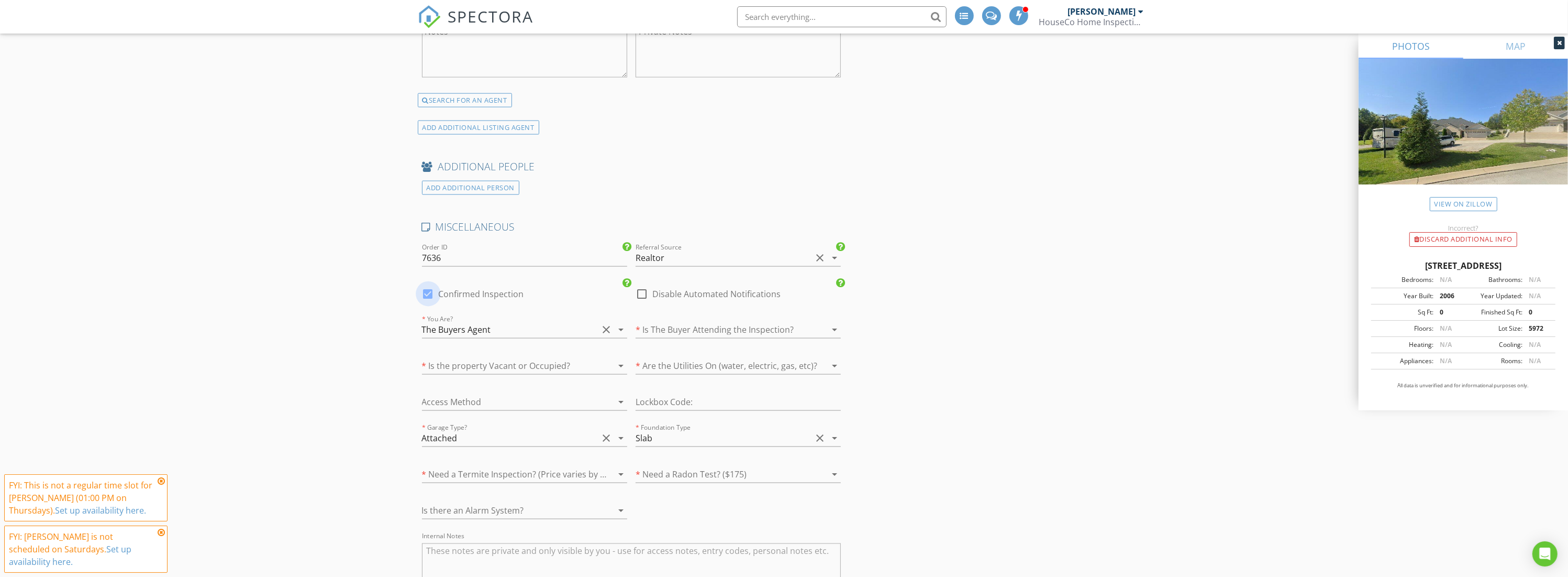
click at [427, 285] on div at bounding box center [428, 294] width 18 height 18
checkbox input "false"
checkbox input "true"
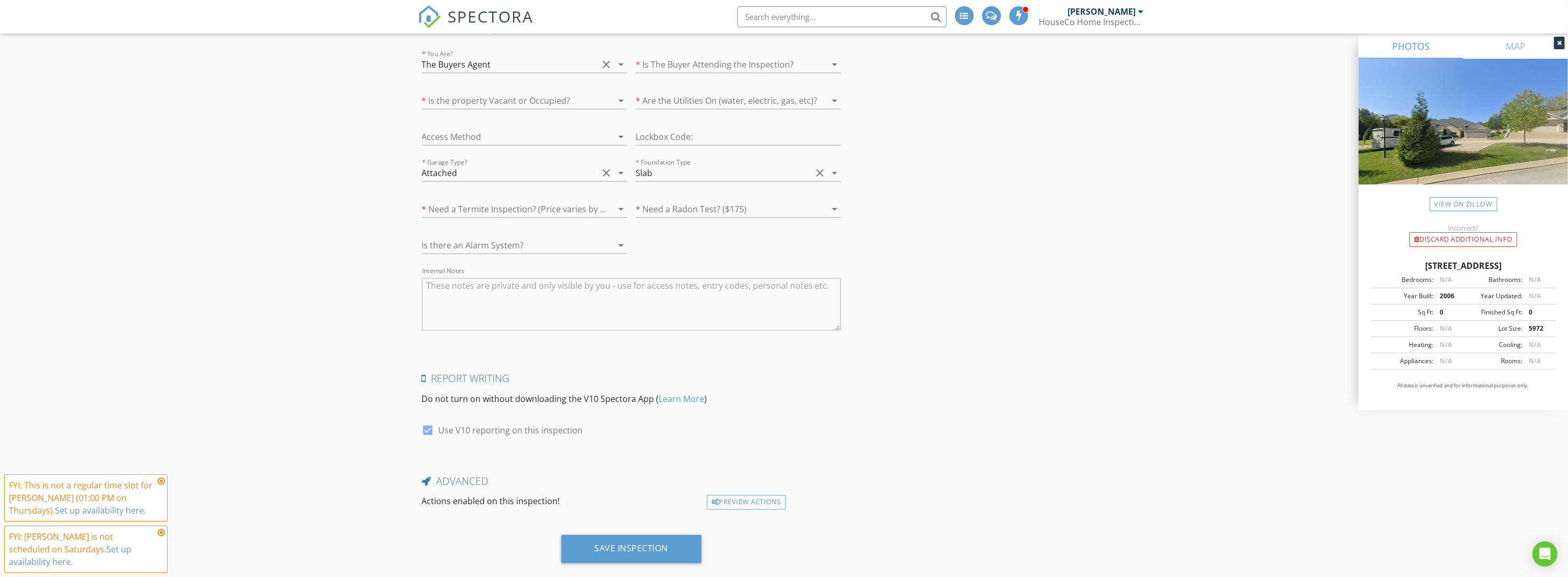
scroll to position [2178, 0]
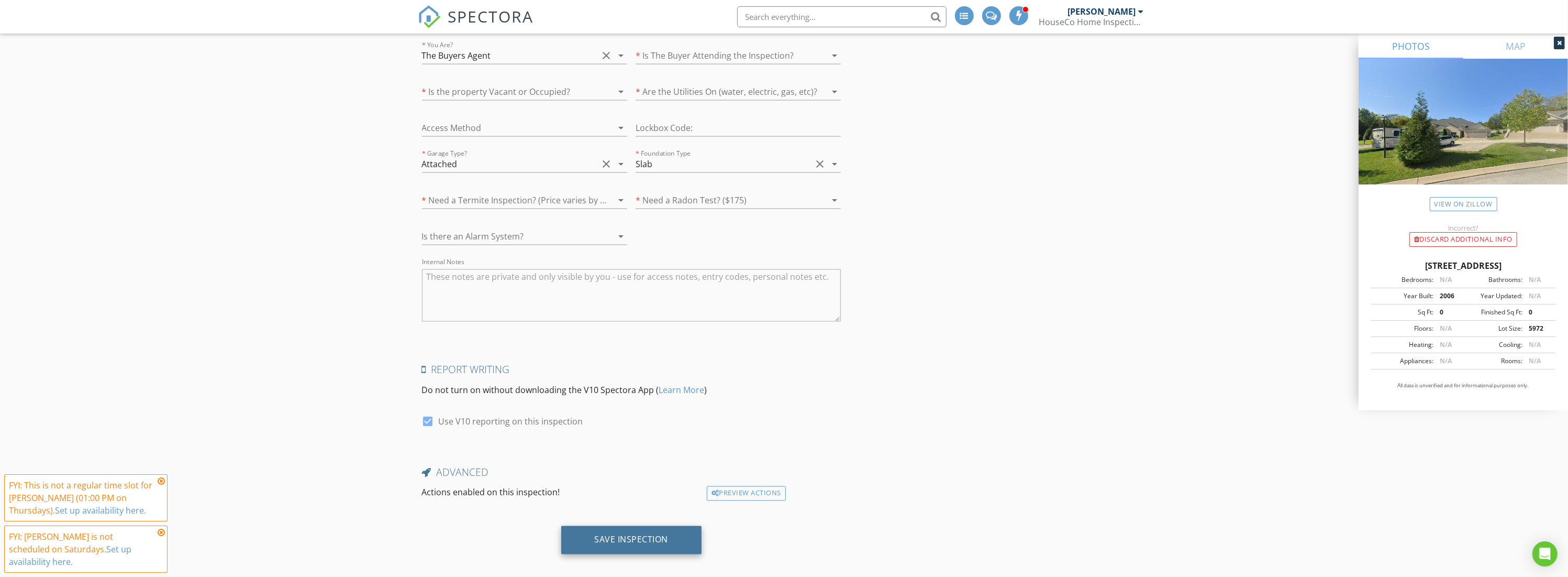
click at [661, 534] on div "Save Inspection" at bounding box center [632, 539] width 74 height 11
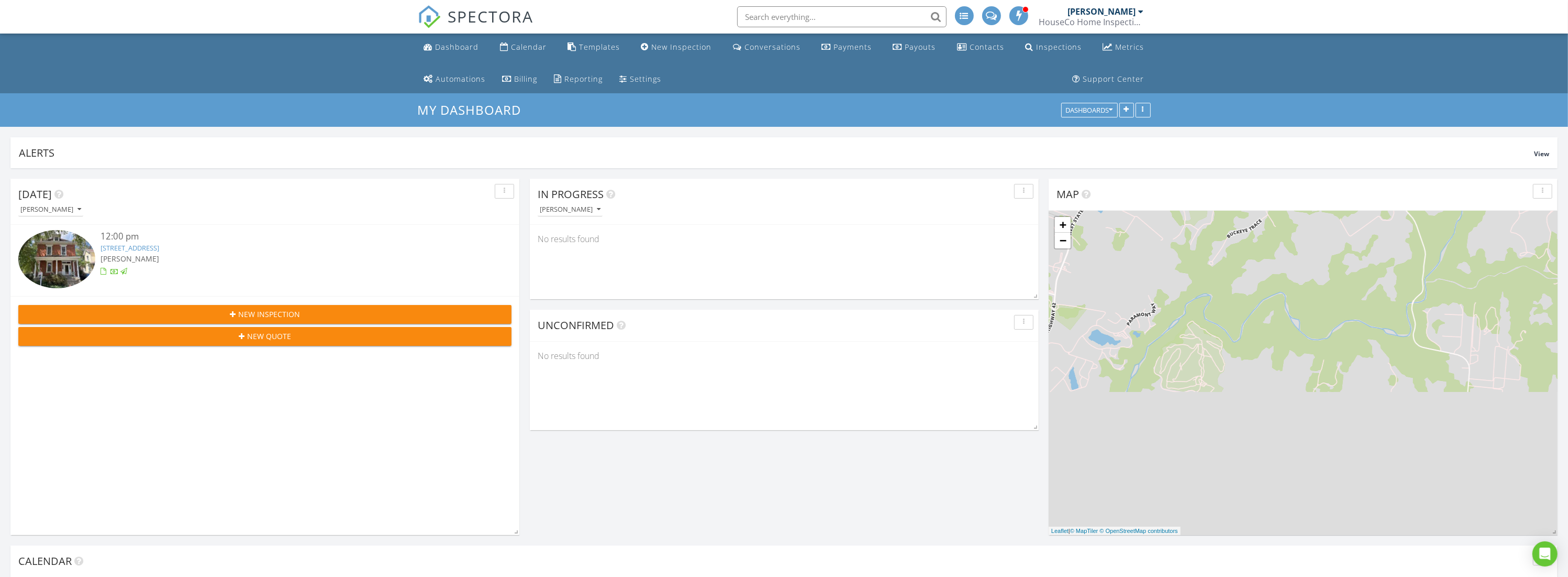
scroll to position [225, 509]
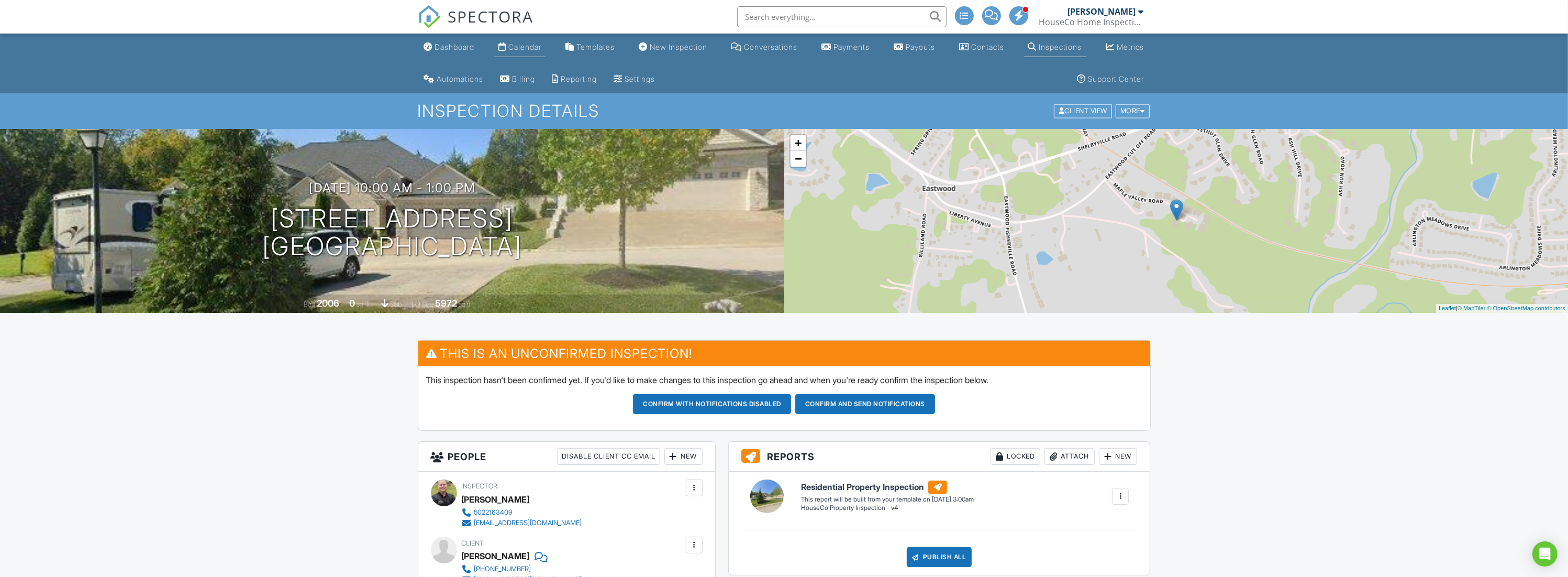
click at [518, 46] on div "Calendar" at bounding box center [525, 47] width 33 height 9
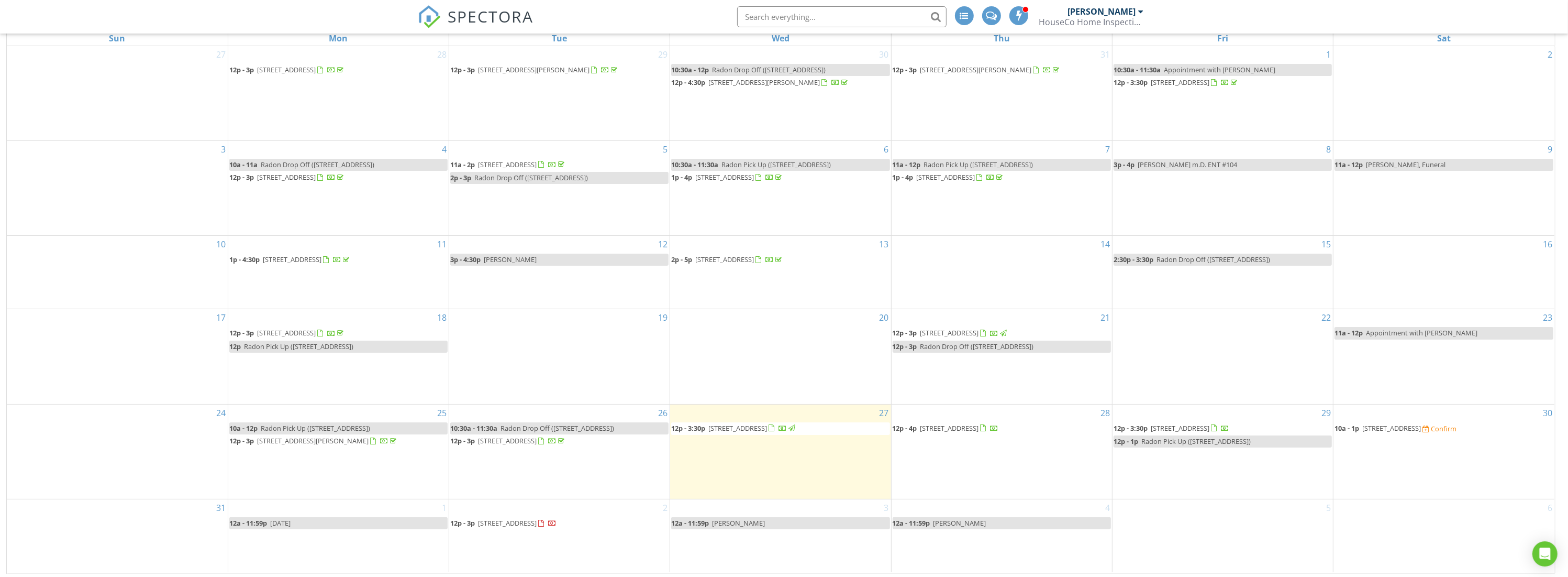
scroll to position [170, 0]
click at [1403, 422] on span "[STREET_ADDRESS]" at bounding box center [1391, 426] width 59 height 9
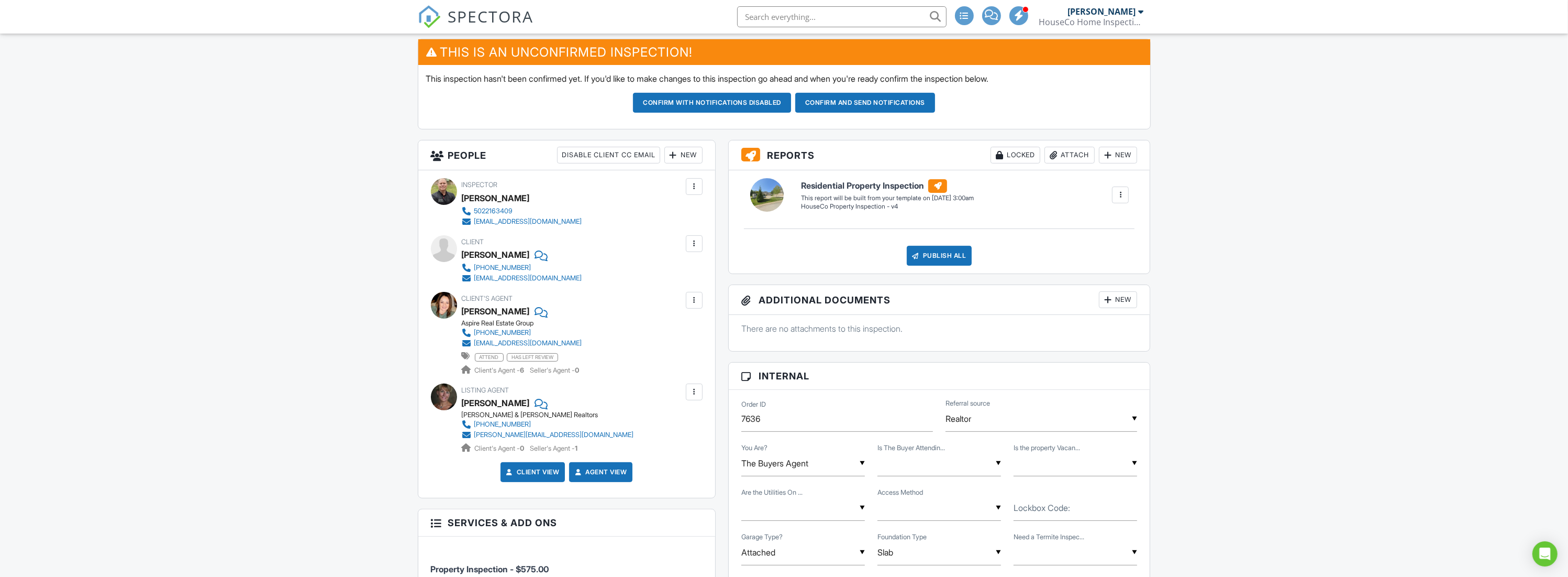
scroll to position [467, 0]
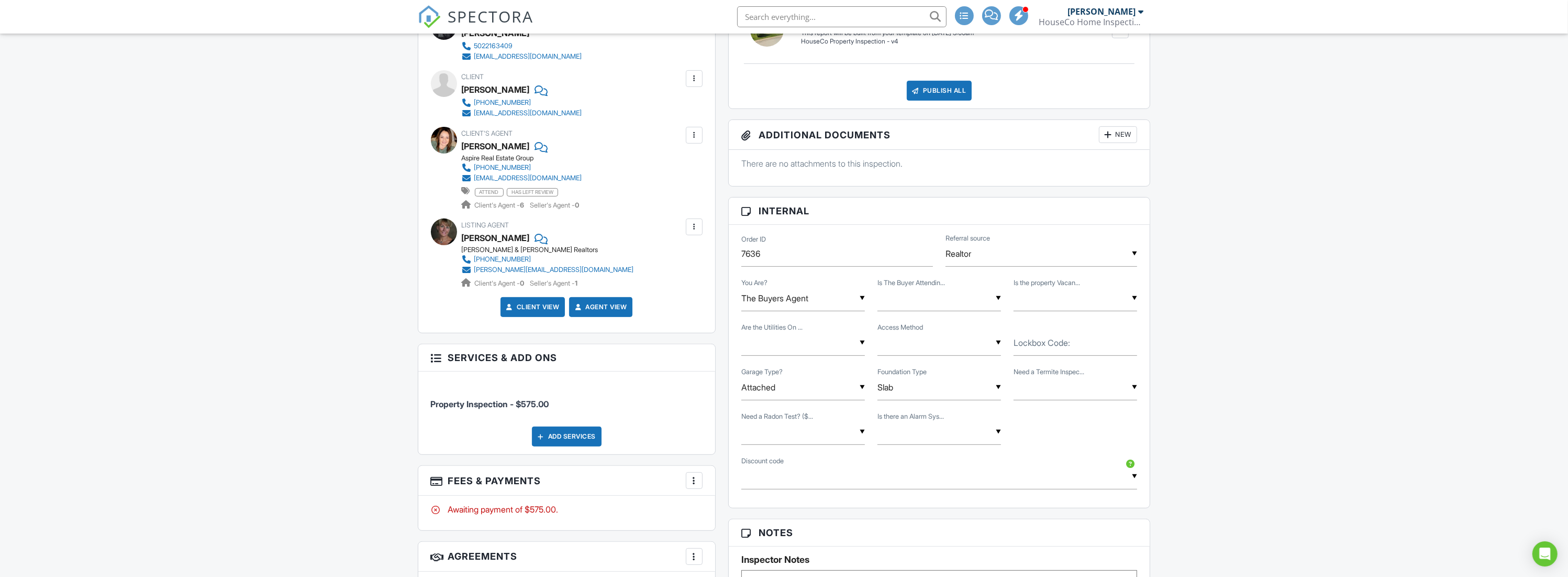
click at [953, 340] on div "▼ Supra Box Combo Box Seller SentriLock Other Supra Box Combo Box Seller Sentri…" at bounding box center [940, 343] width 124 height 26
click at [944, 386] on span "Supra Box" at bounding box center [916, 396] width 57 height 26
type input "Supra Box"
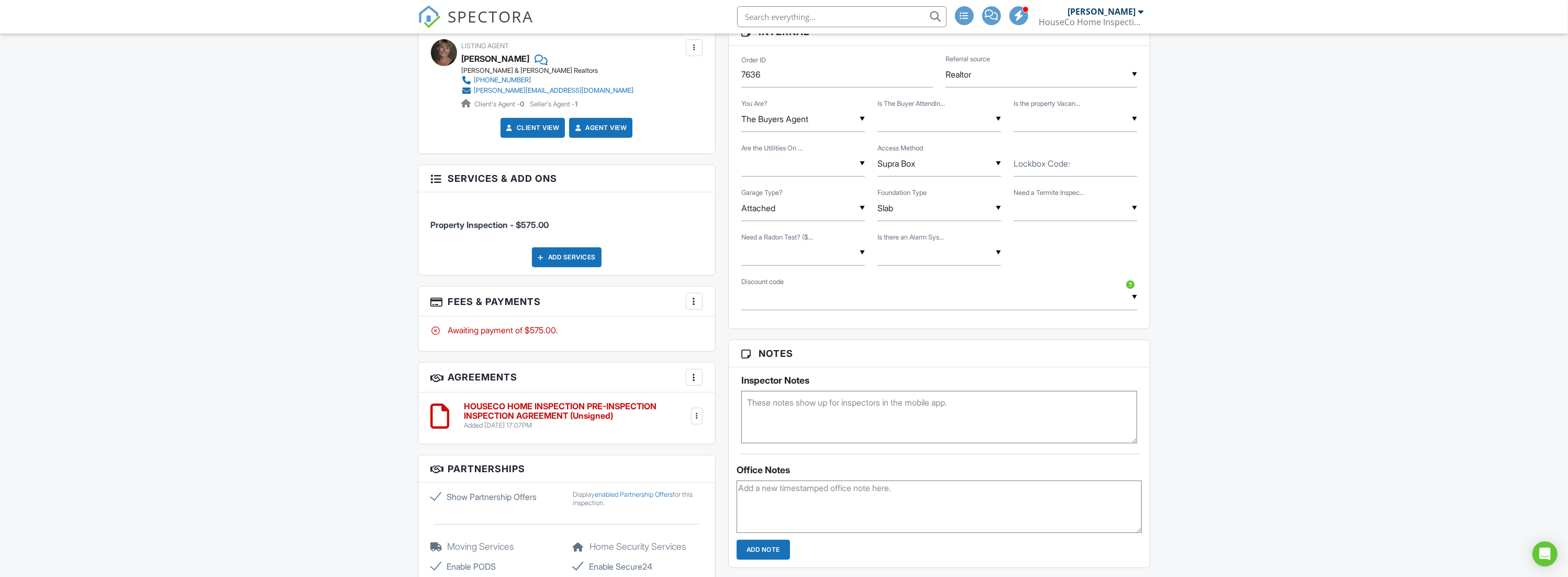
scroll to position [638, 0]
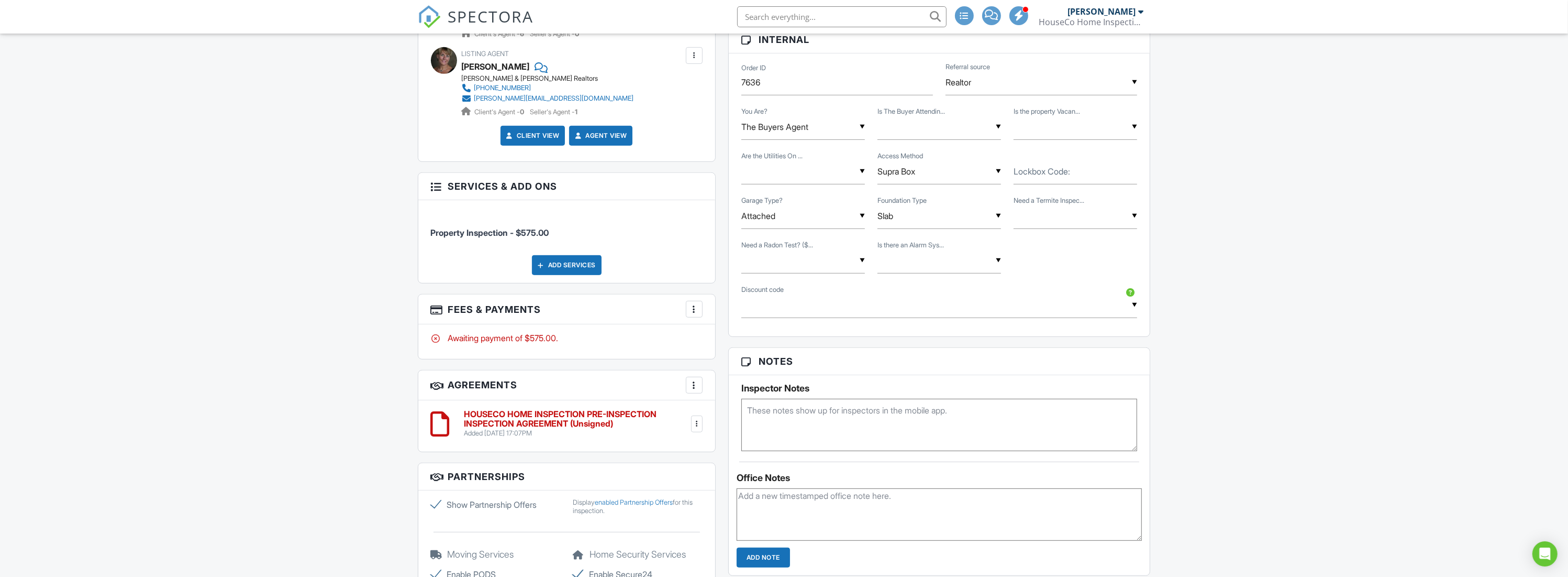
click at [799, 413] on textarea at bounding box center [940, 424] width 396 height 52
paste textarea "Supra is by the front door and please remove shoes when you enter, due to the n…"
type textarea "Supra is by the front door and please remove shoes when you enter, due to the n…"
click at [1352, 444] on div "Dashboard Calendar Templates New Inspection Conversations Payments Payouts Cont…" at bounding box center [784, 251] width 1568 height 1710
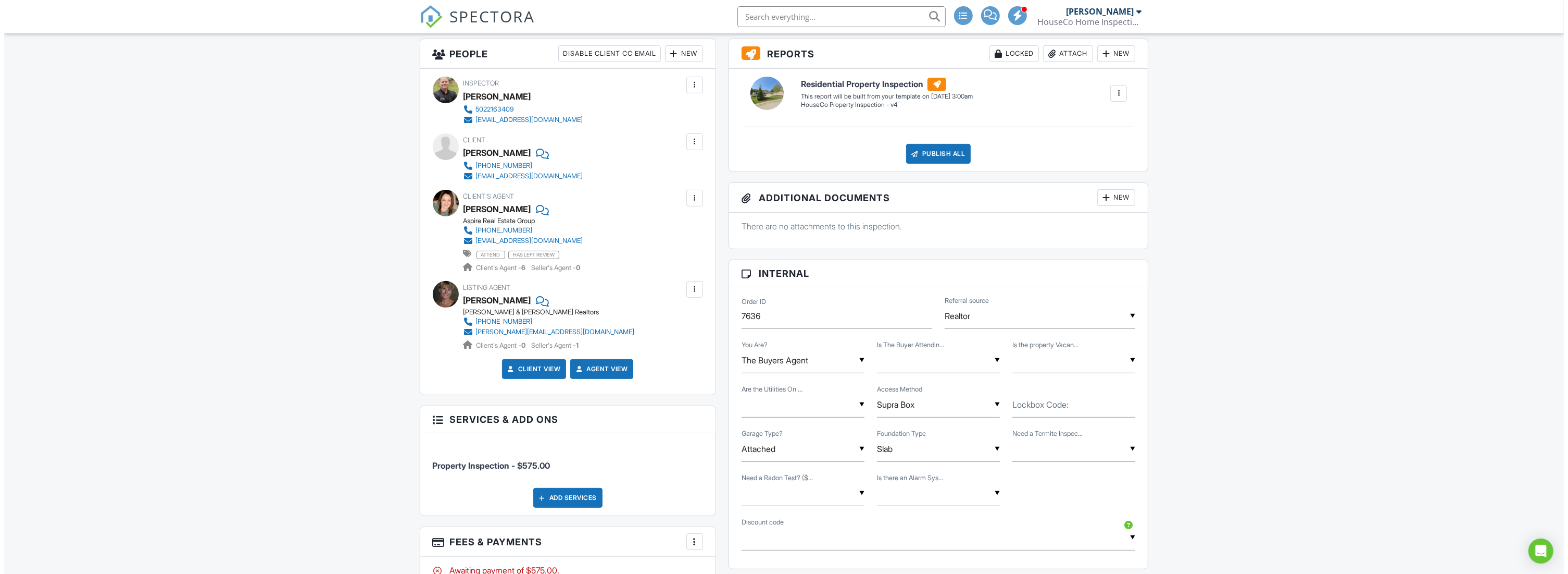
scroll to position [159, 0]
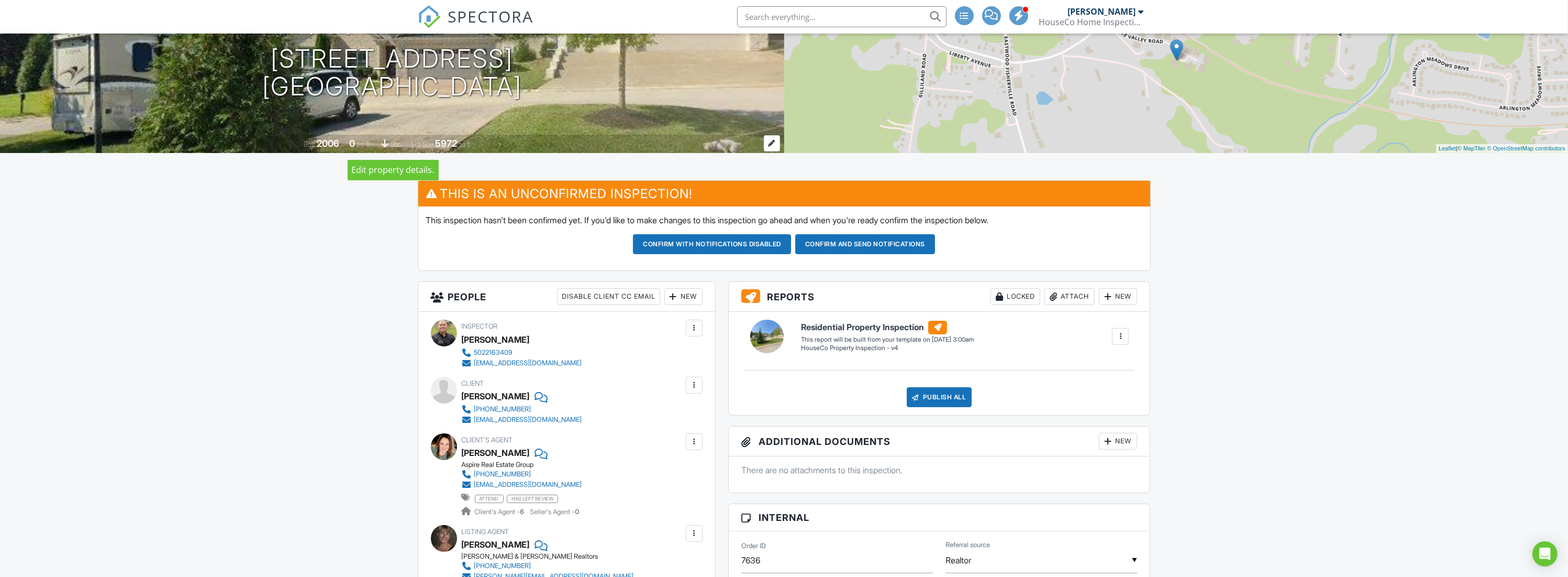
click at [349, 141] on div "0" at bounding box center [351, 143] width 6 height 11
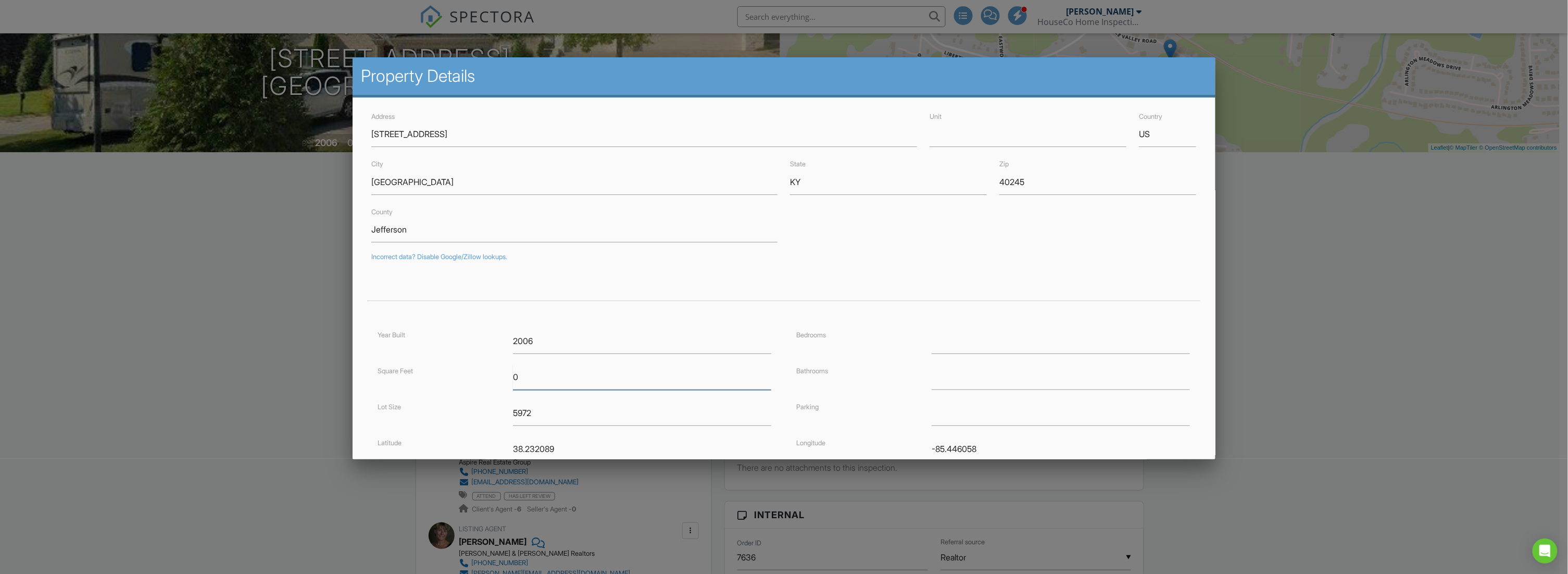
drag, startPoint x: 636, startPoint y: 378, endPoint x: 461, endPoint y: 360, distance: 175.9
click at [461, 360] on div "Year Built 2006 Square Feet 0 Lot Size 5972 Latitude 38.232089 Foundation ▼ Sla…" at bounding box center [574, 423] width 419 height 190
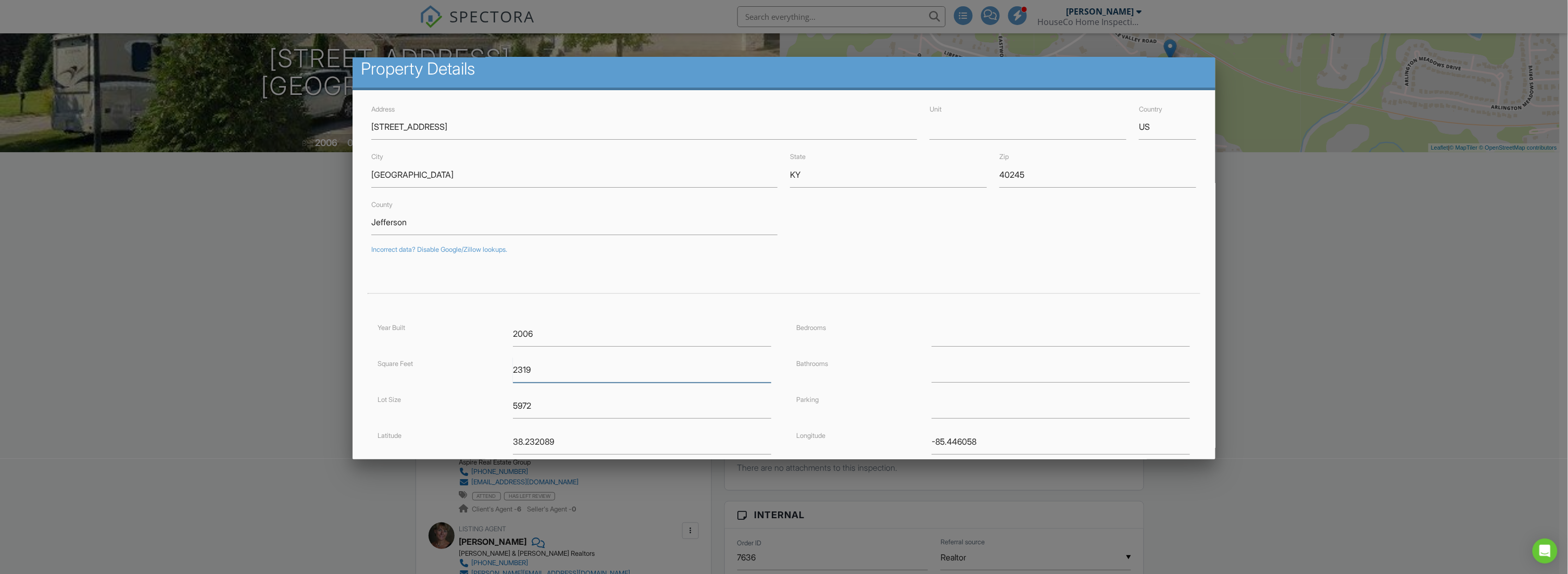
scroll to position [119, 0]
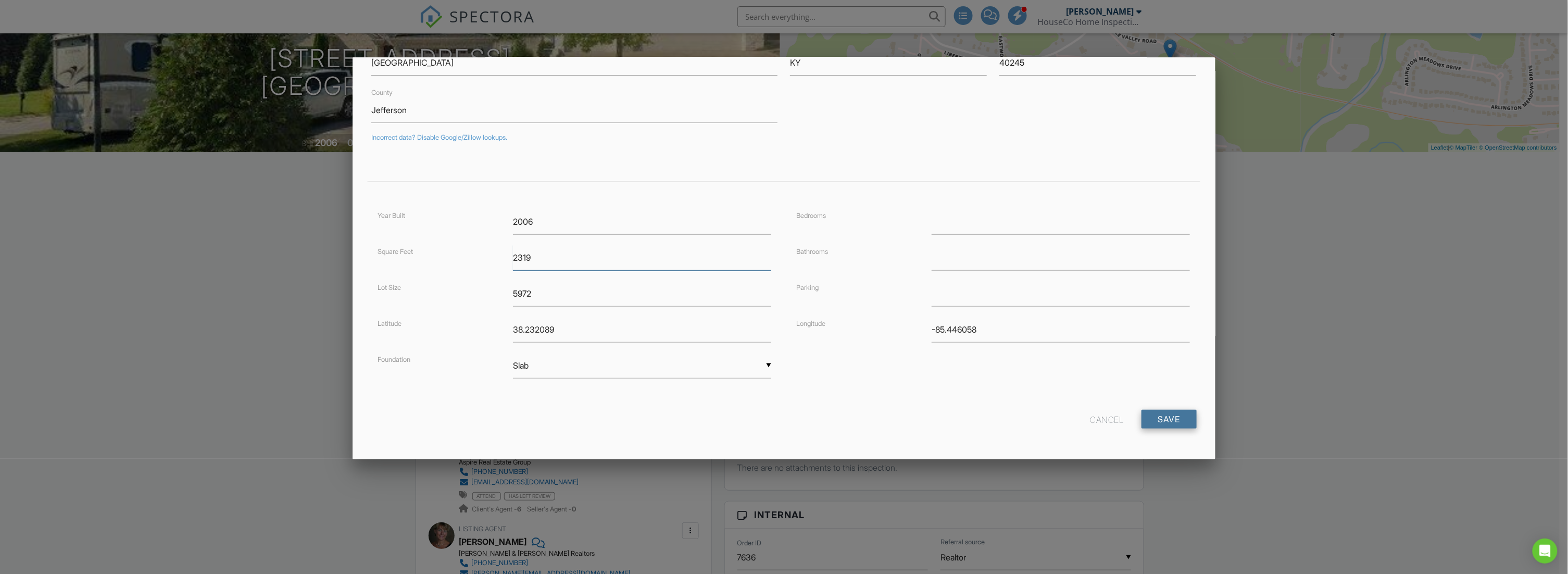
type input "2319"
click at [1158, 425] on input "Save" at bounding box center [1169, 419] width 55 height 19
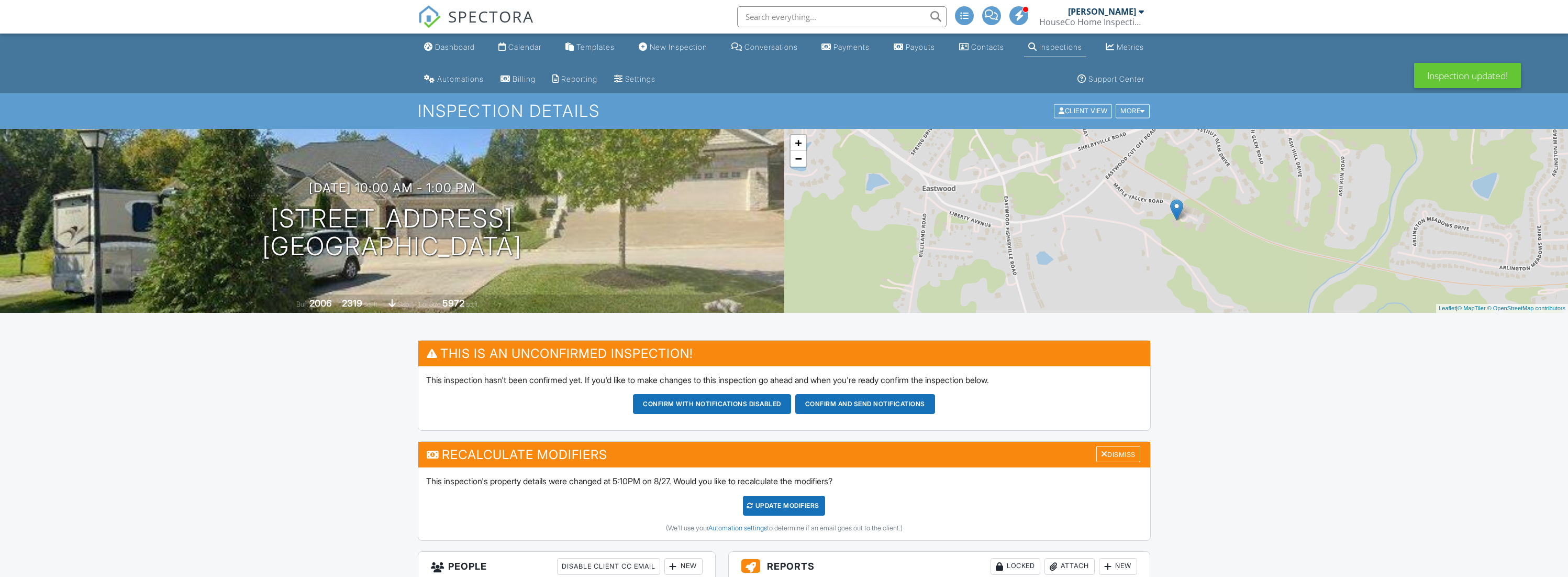
click at [814, 503] on div "UPDATE Modifiers" at bounding box center [784, 506] width 82 height 20
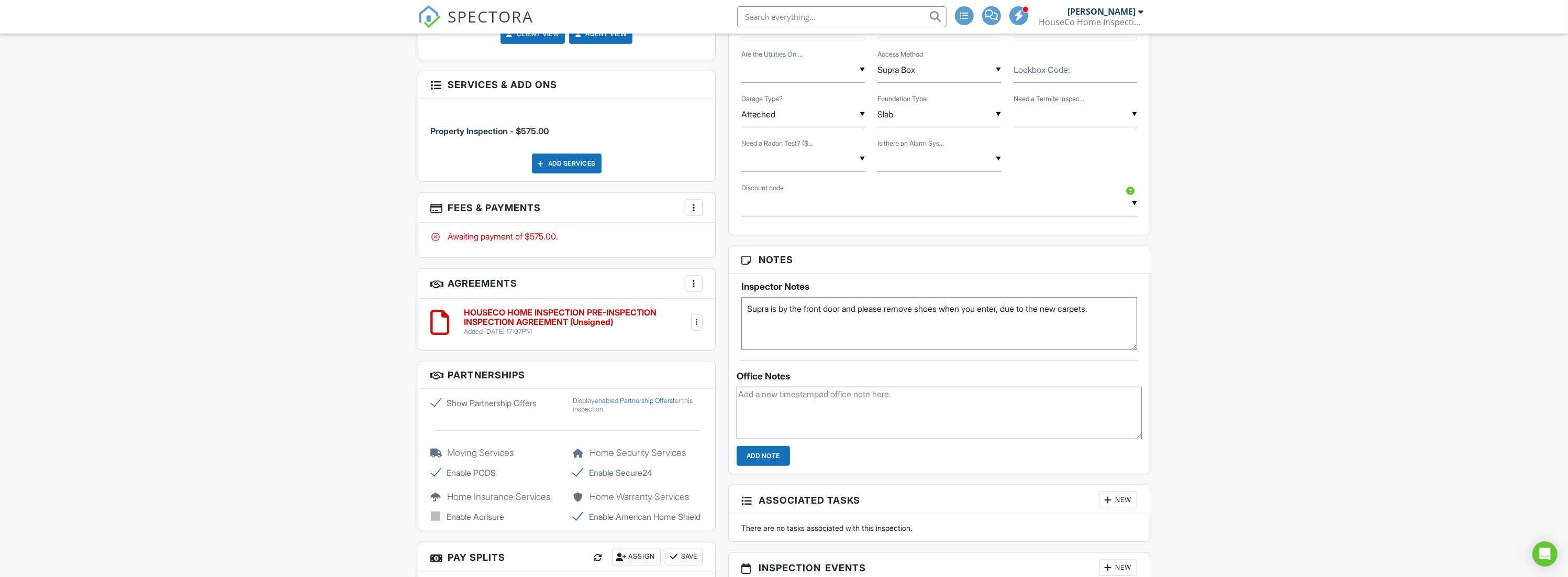
scroll to position [696, 0]
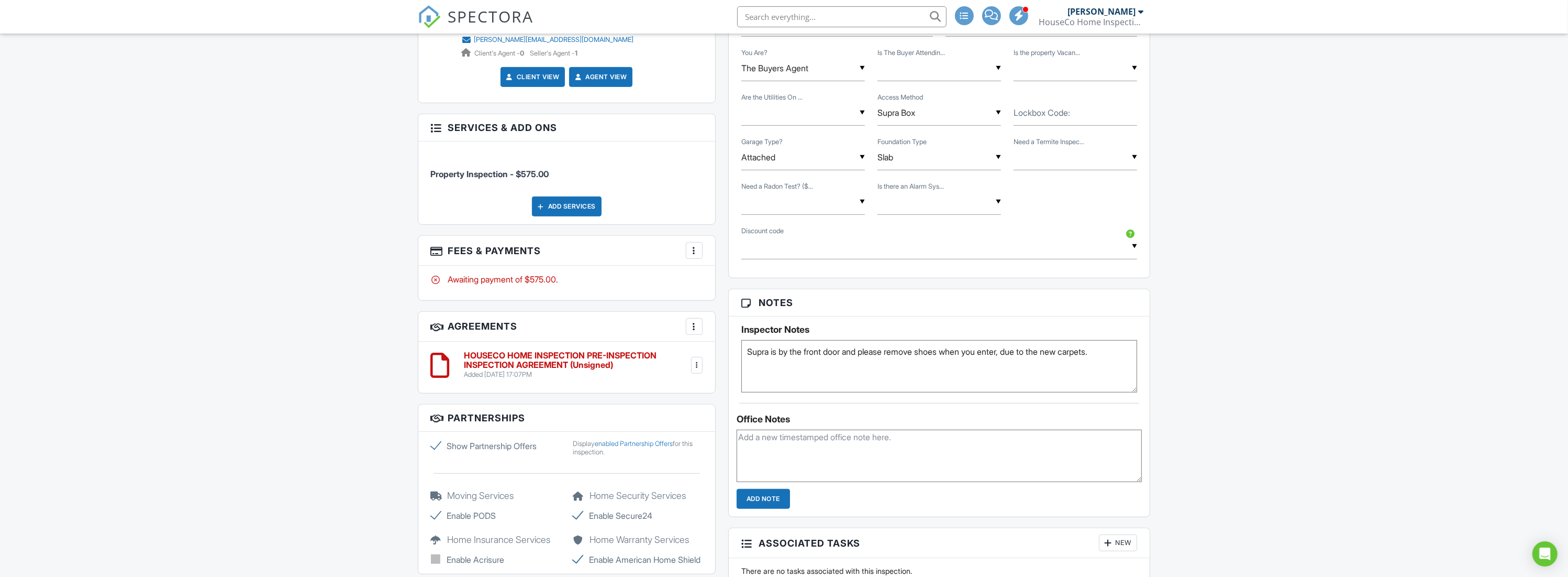
click at [596, 354] on h6 "HOUSECO HOME INSPECTION PRE-INSPECTION INSPECTION AGREEMENT (Unsigned)" at bounding box center [577, 360] width 225 height 18
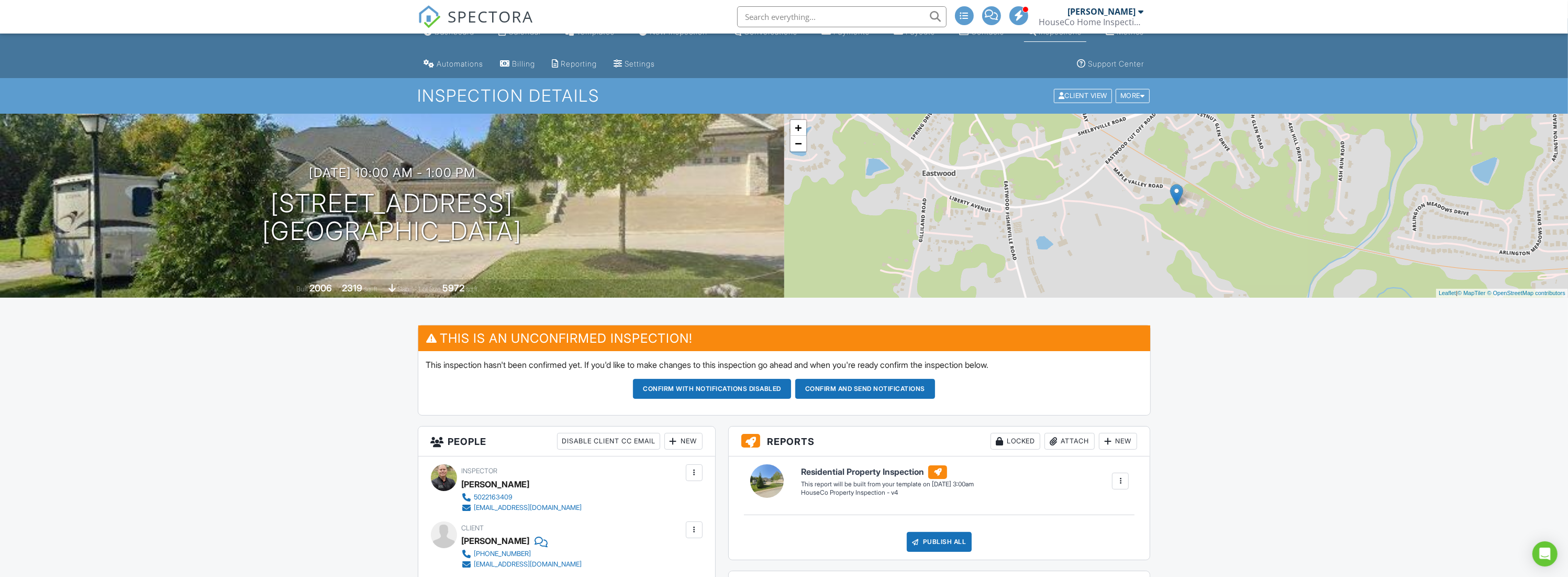
scroll to position [45, 0]
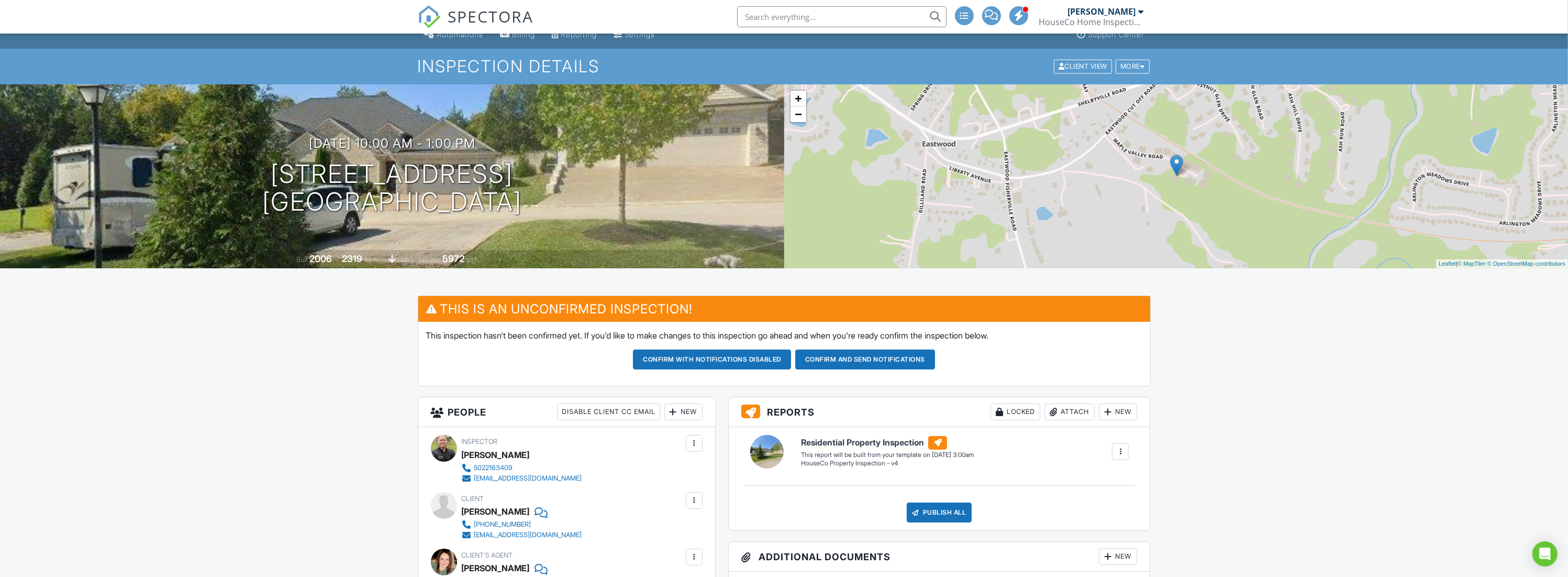
click at [791, 359] on button "Confirm and send notifications" at bounding box center [712, 359] width 158 height 20
